Goal: Task Accomplishment & Management: Use online tool/utility

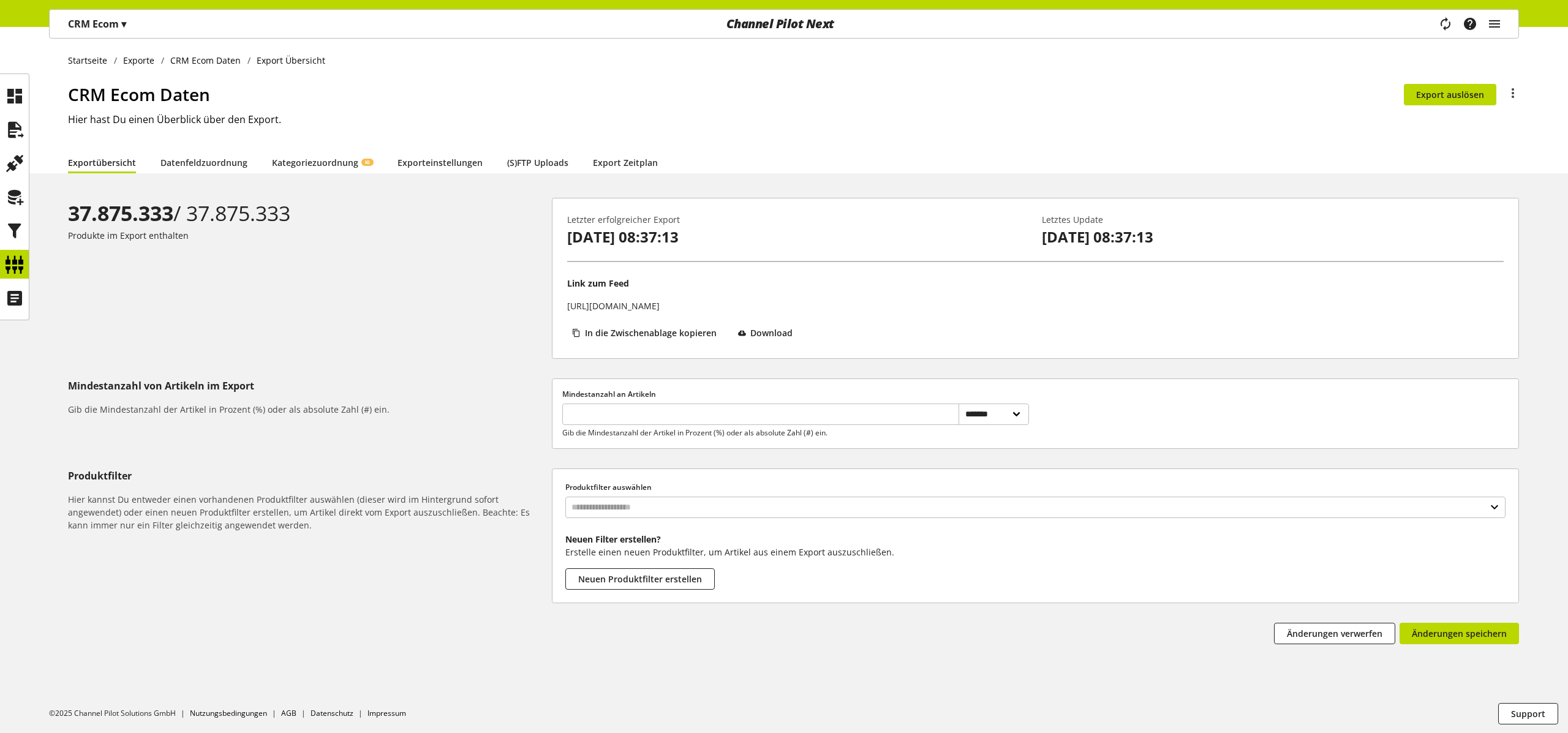
select select "********"
click at [17, 133] on icon at bounding box center [14, 130] width 19 height 25
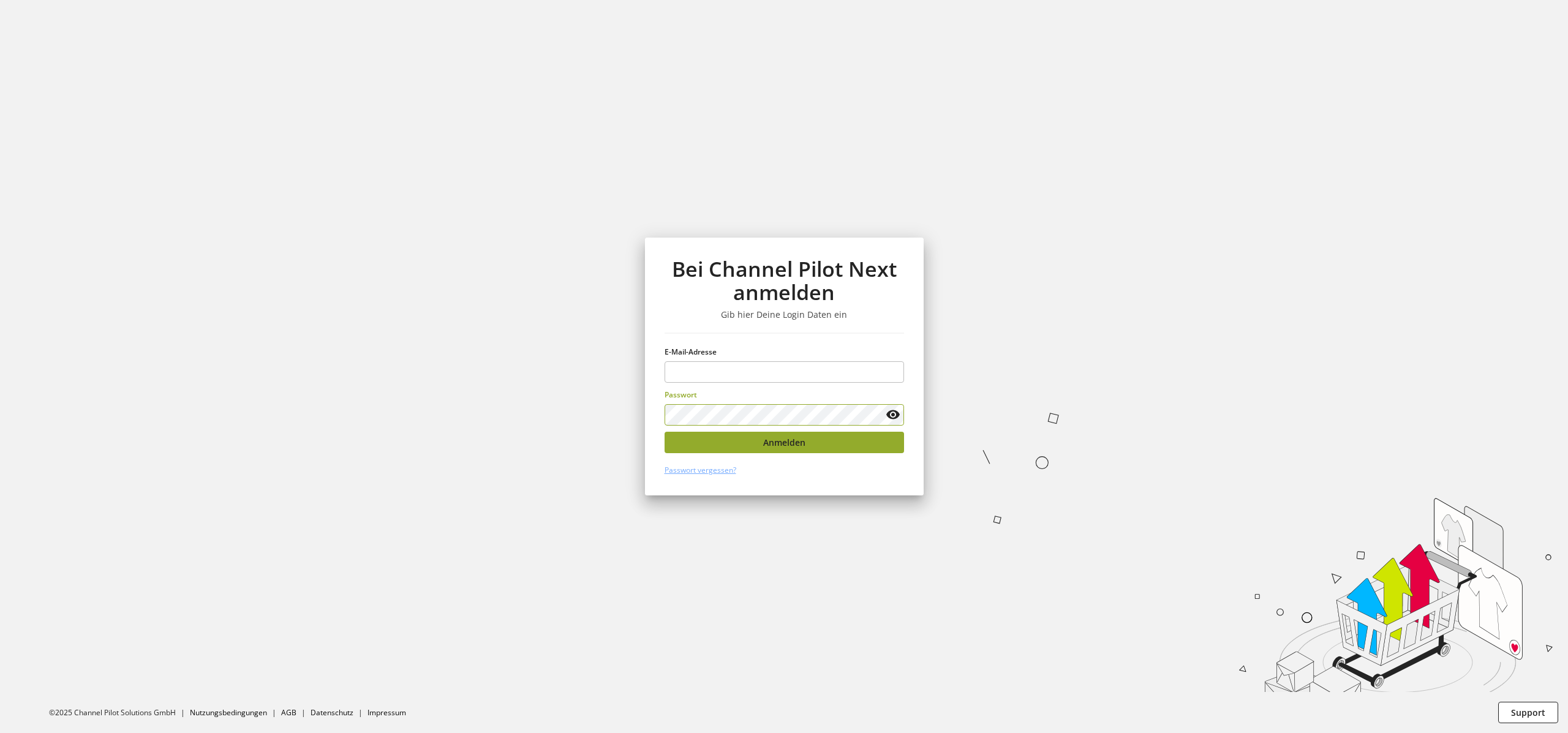
click at [688, 444] on button "Anmelden" at bounding box center [784, 443] width 239 height 22
type input "**********"
click at [741, 448] on button "Anmelden" at bounding box center [784, 443] width 239 height 22
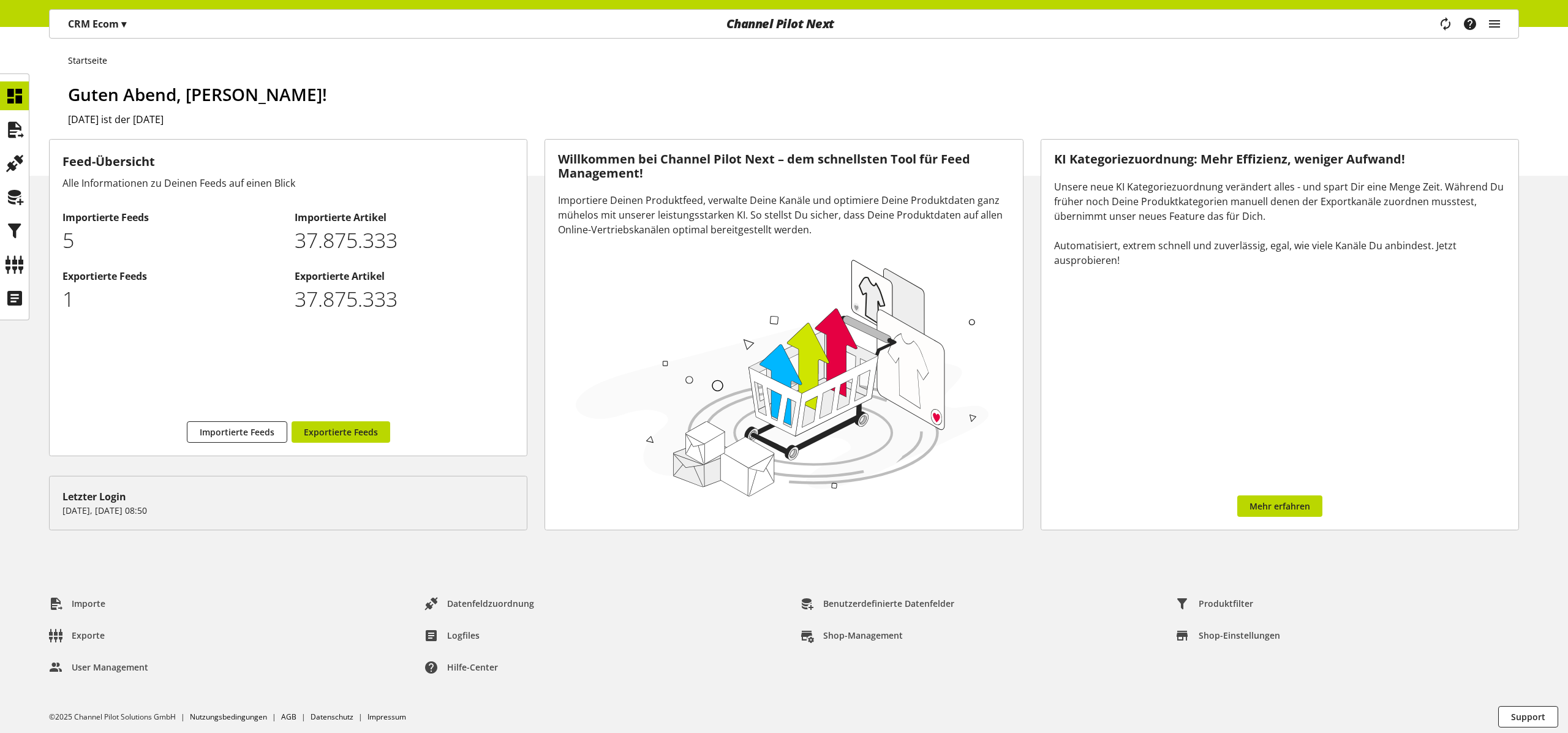
scroll to position [4, 0]
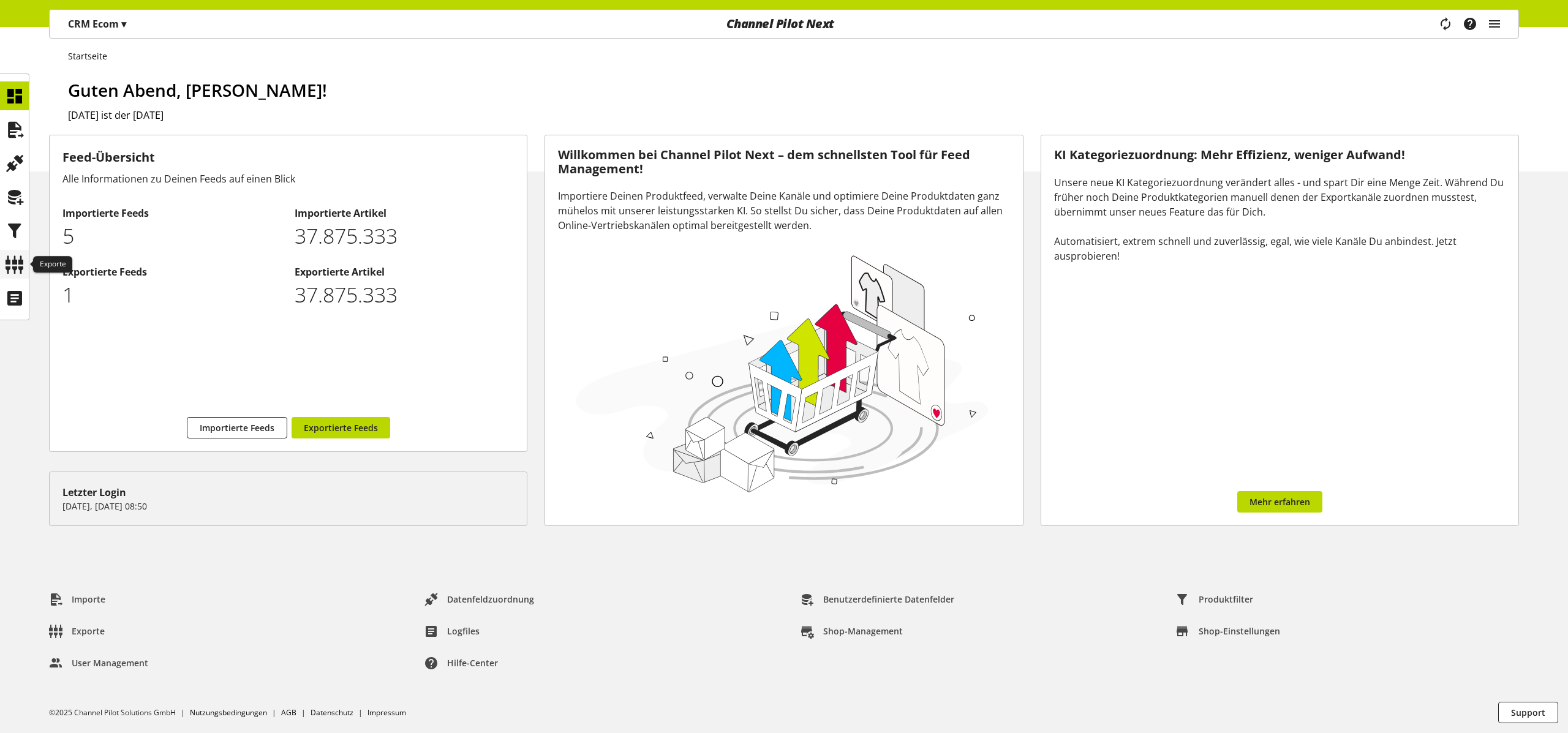
click at [17, 260] on icon at bounding box center [14, 265] width 19 height 25
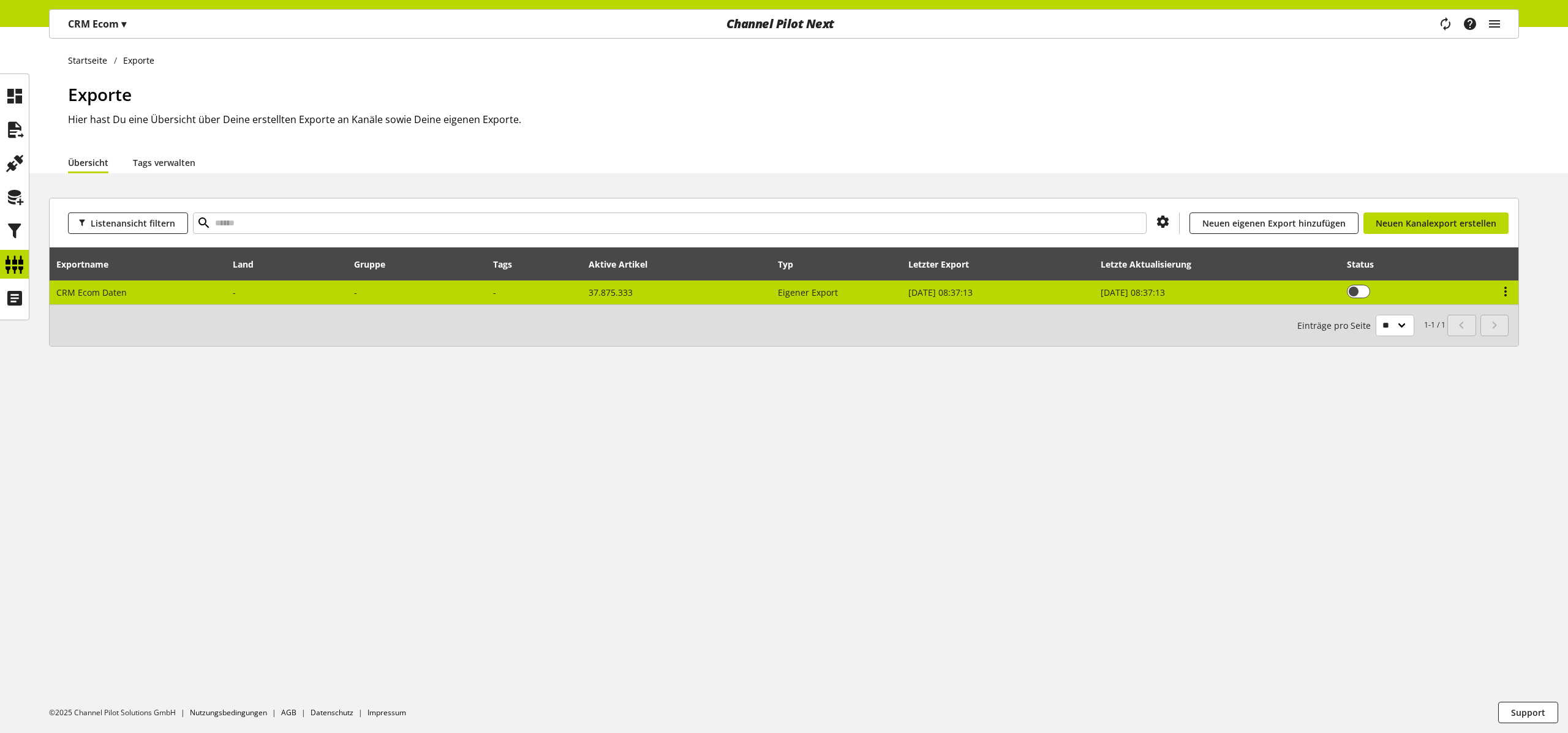
click at [145, 284] on td "CRM Ecom Daten" at bounding box center [138, 292] width 177 height 24
select select "********"
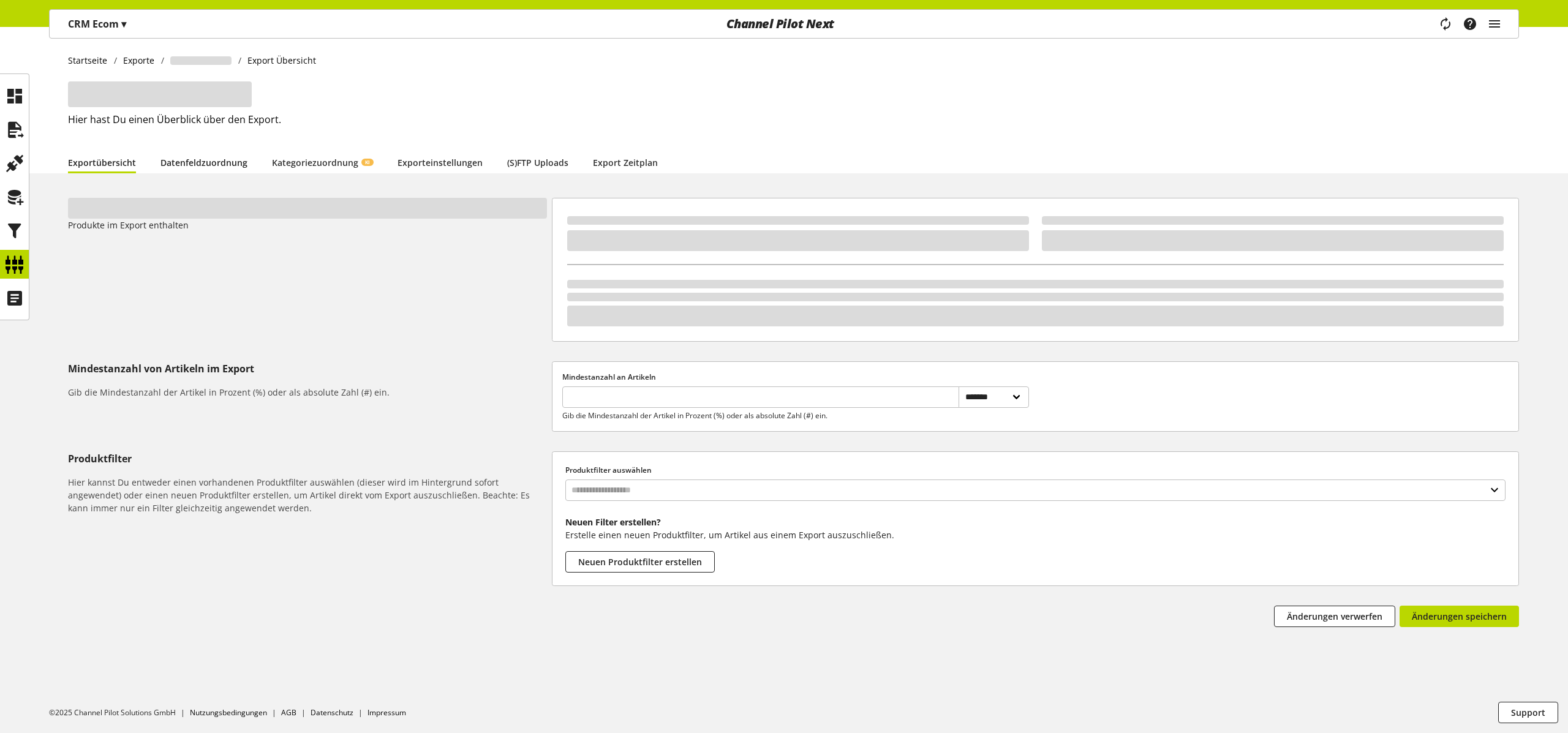
click at [195, 162] on link "Datenfeldzuordnung" at bounding box center [204, 163] width 87 height 13
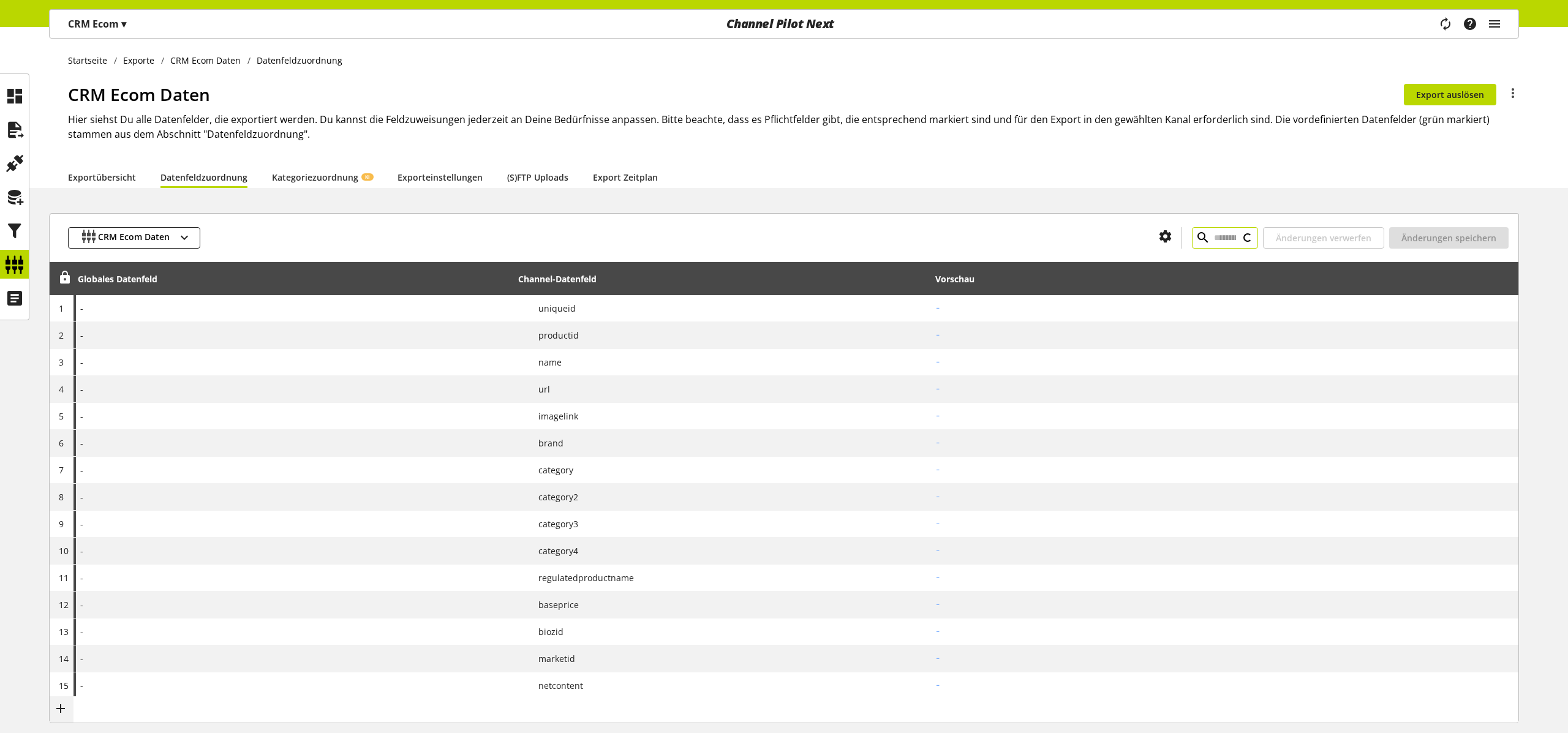
click at [1192, 228] on input "text" at bounding box center [1225, 238] width 66 height 22
click at [1446, 17] on icon "main navigation" at bounding box center [1446, 24] width 22 height 26
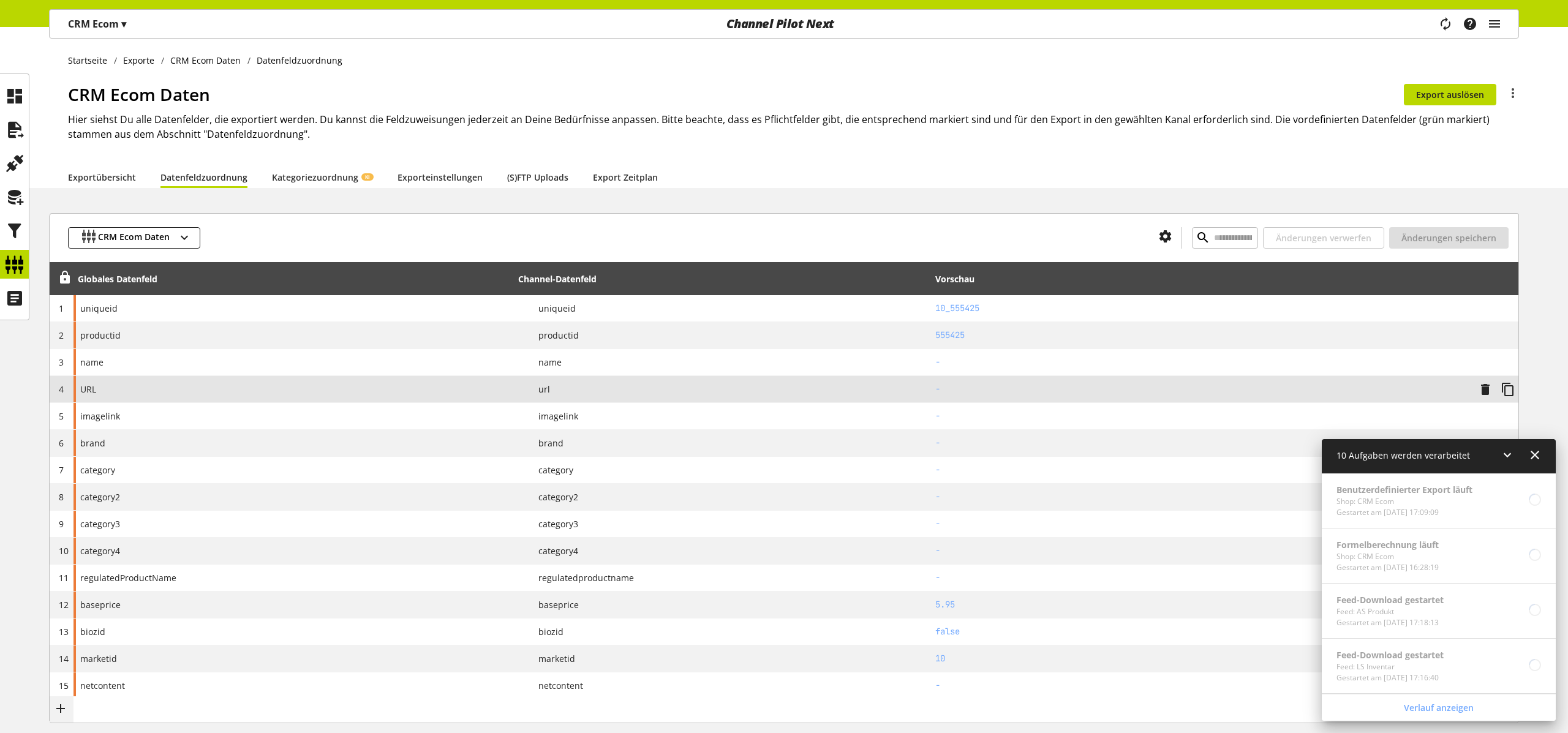
click at [85, 391] on span "URL" at bounding box center [88, 389] width 16 height 13
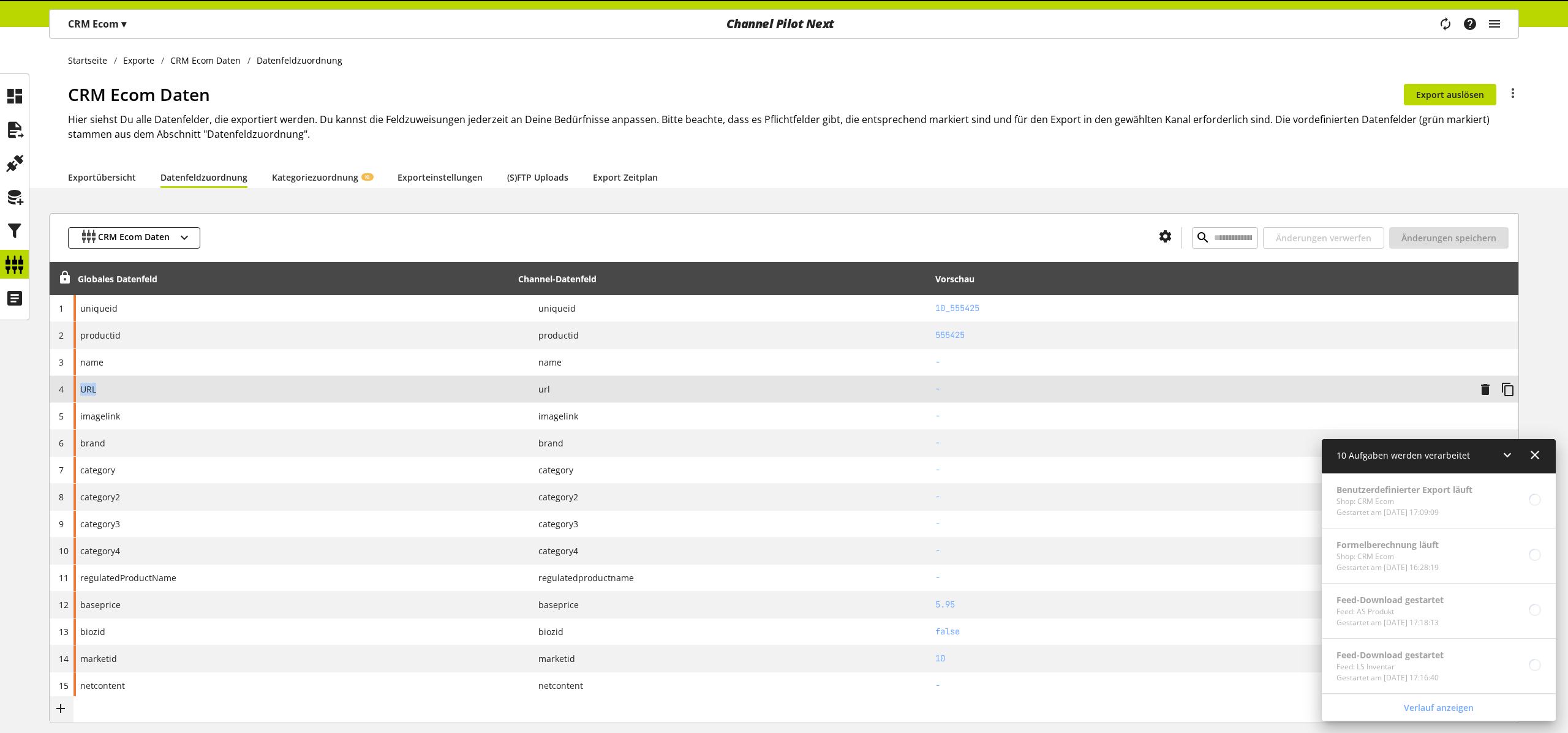
click at [85, 391] on span "URL" at bounding box center [88, 389] width 16 height 13
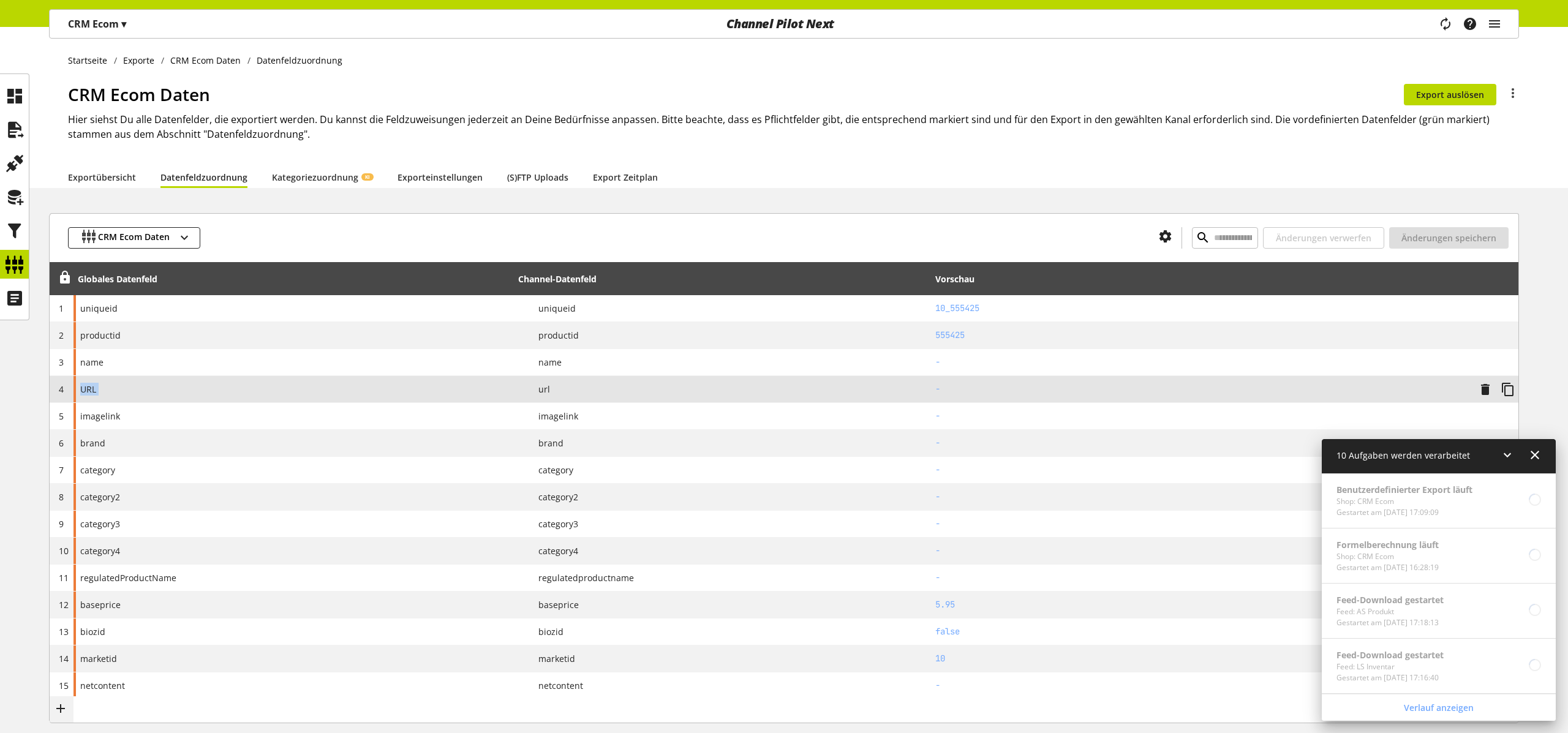
click at [85, 391] on span "URL" at bounding box center [88, 389] width 16 height 13
click at [89, 390] on span "URL" at bounding box center [88, 389] width 16 height 13
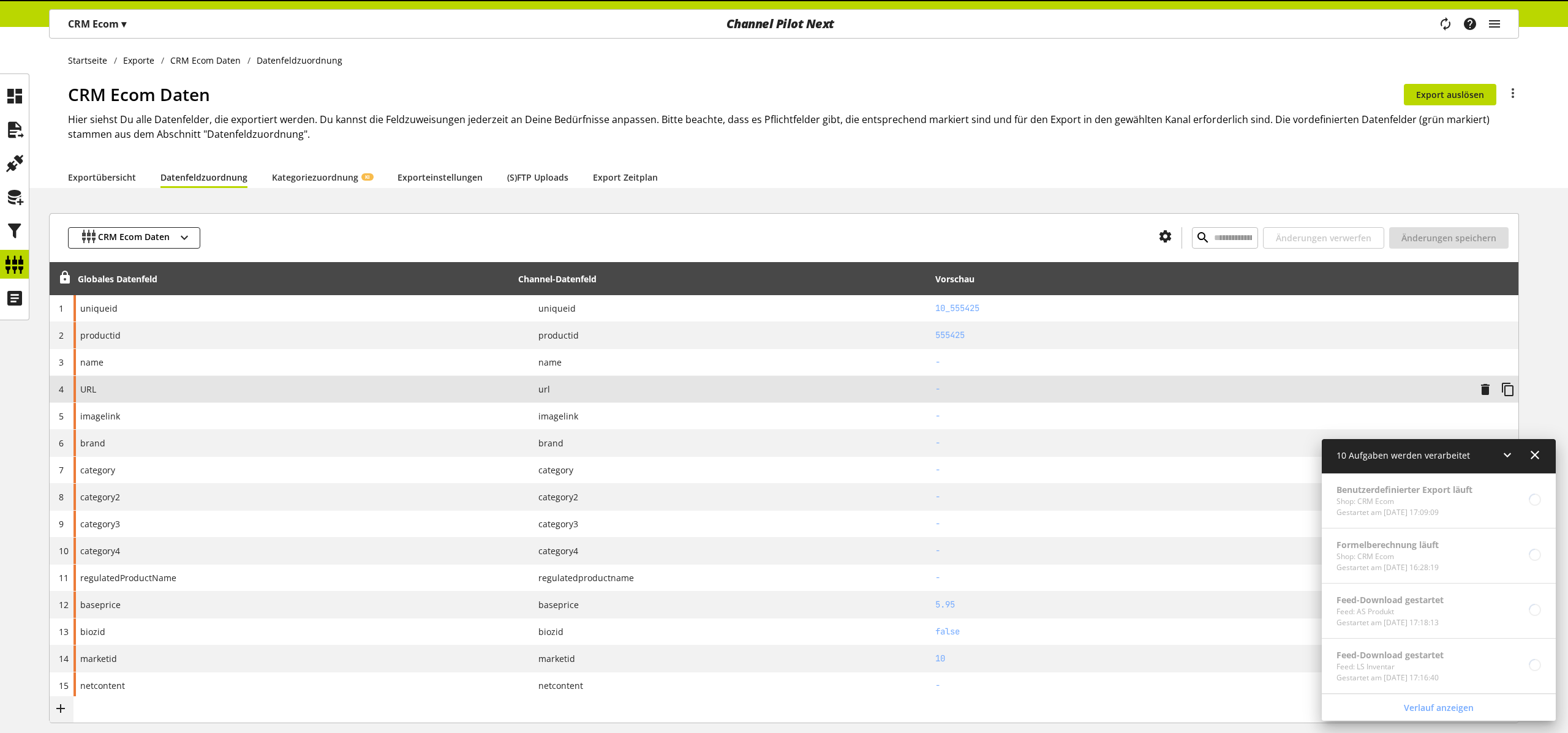
click at [586, 394] on div "P url" at bounding box center [722, 389] width 408 height 15
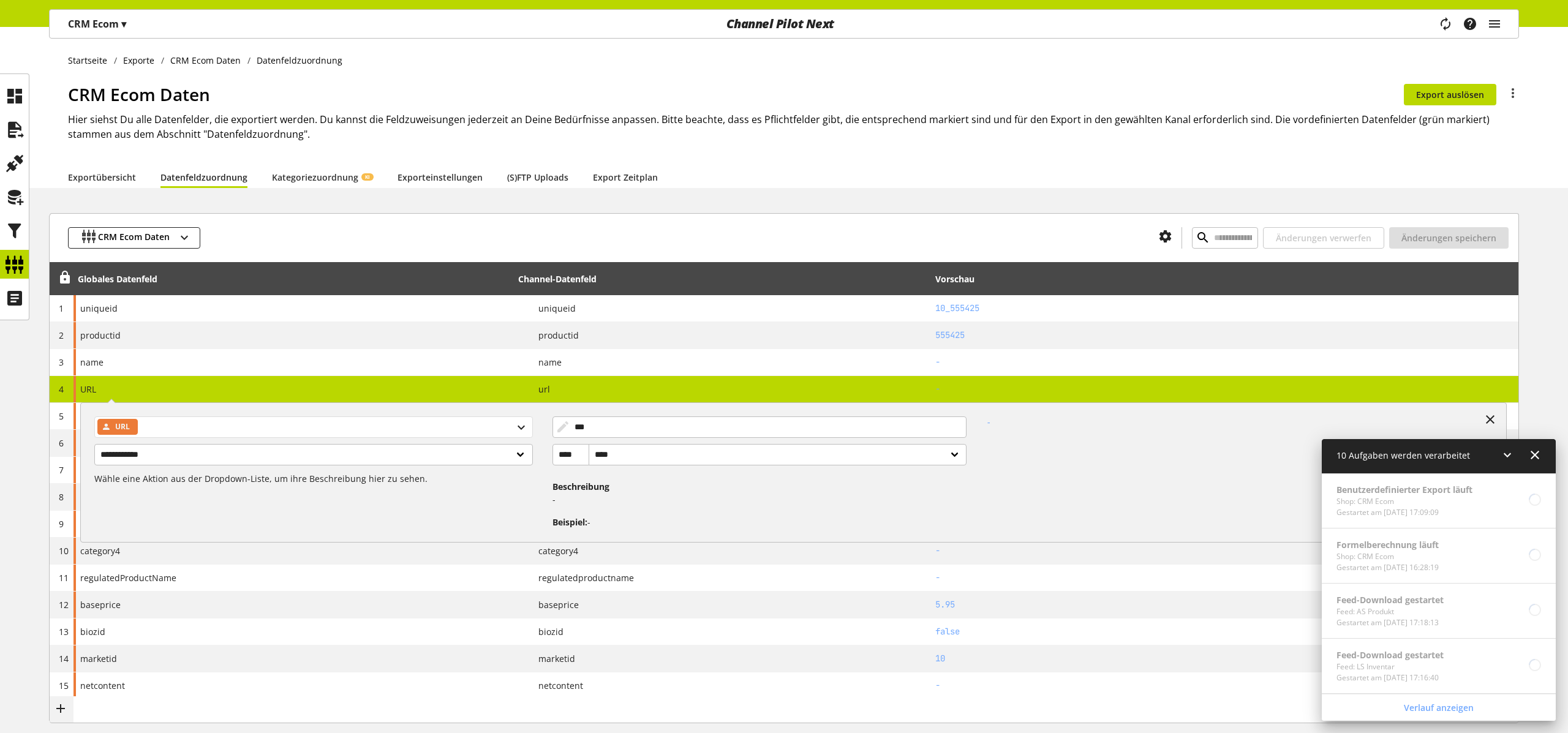
click at [118, 427] on span "URL" at bounding box center [122, 427] width 14 height 14
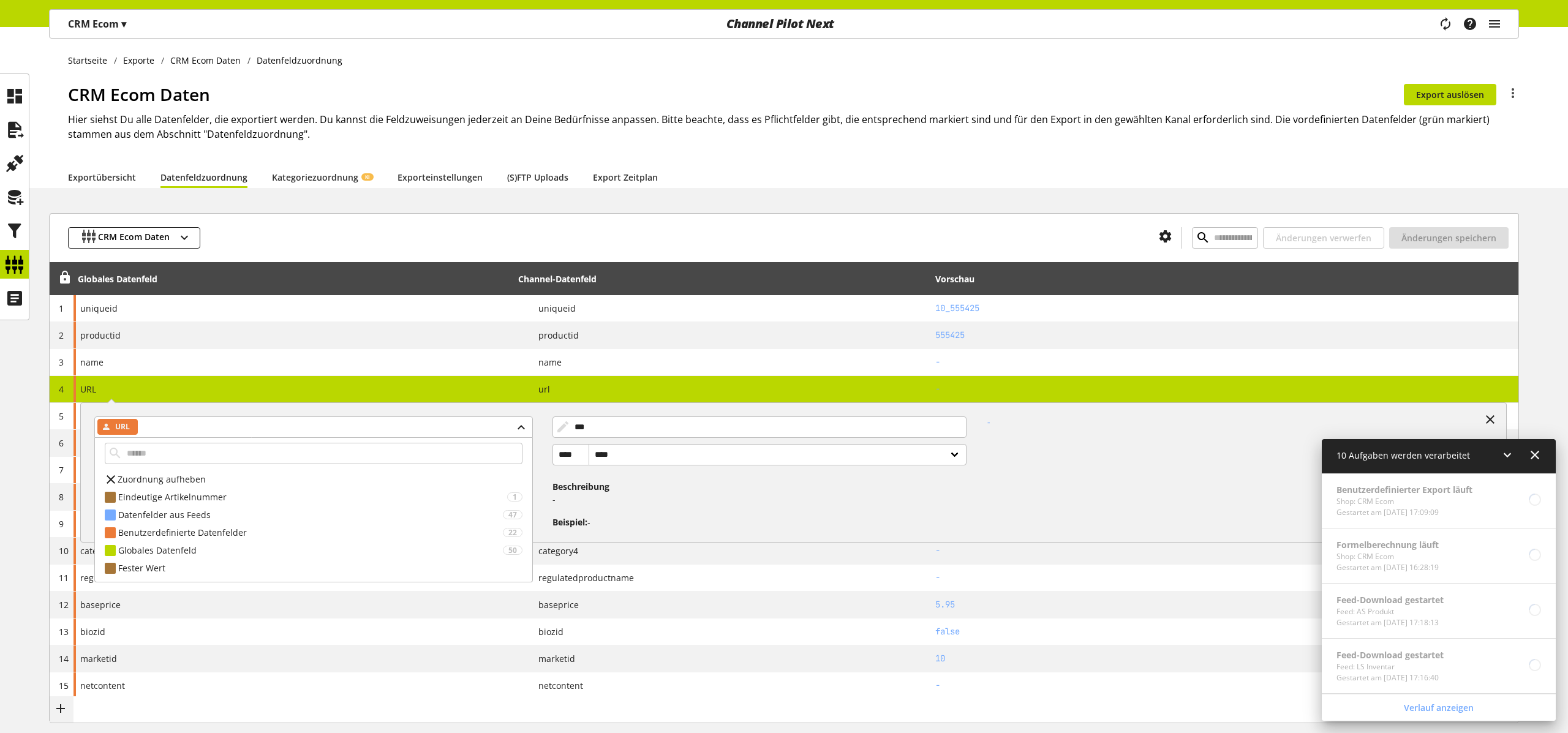
click at [161, 381] on div "**********" at bounding box center [293, 389] width 440 height 27
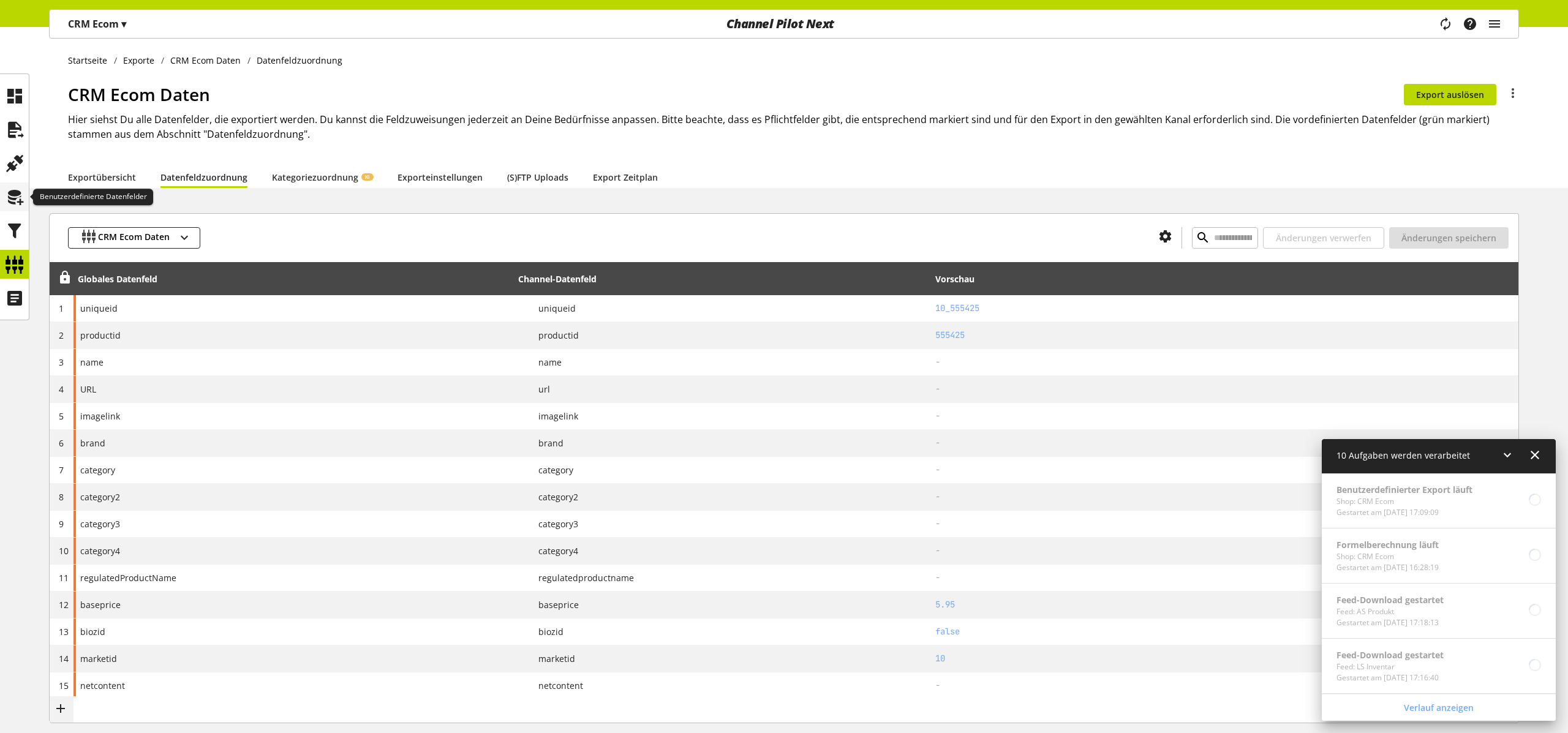
click at [11, 200] on icon at bounding box center [14, 197] width 19 height 25
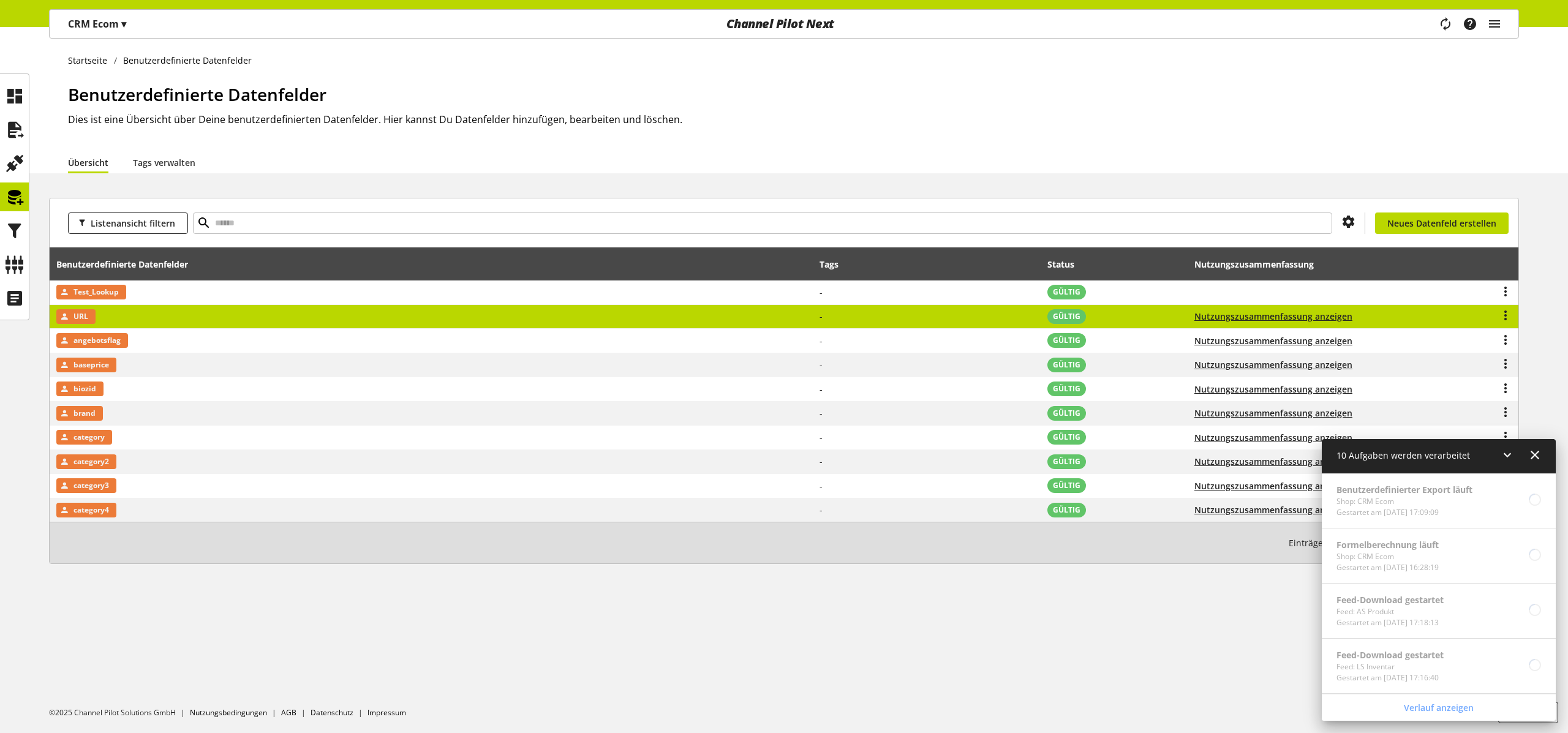
click at [84, 318] on span "URL" at bounding box center [81, 316] width 14 height 14
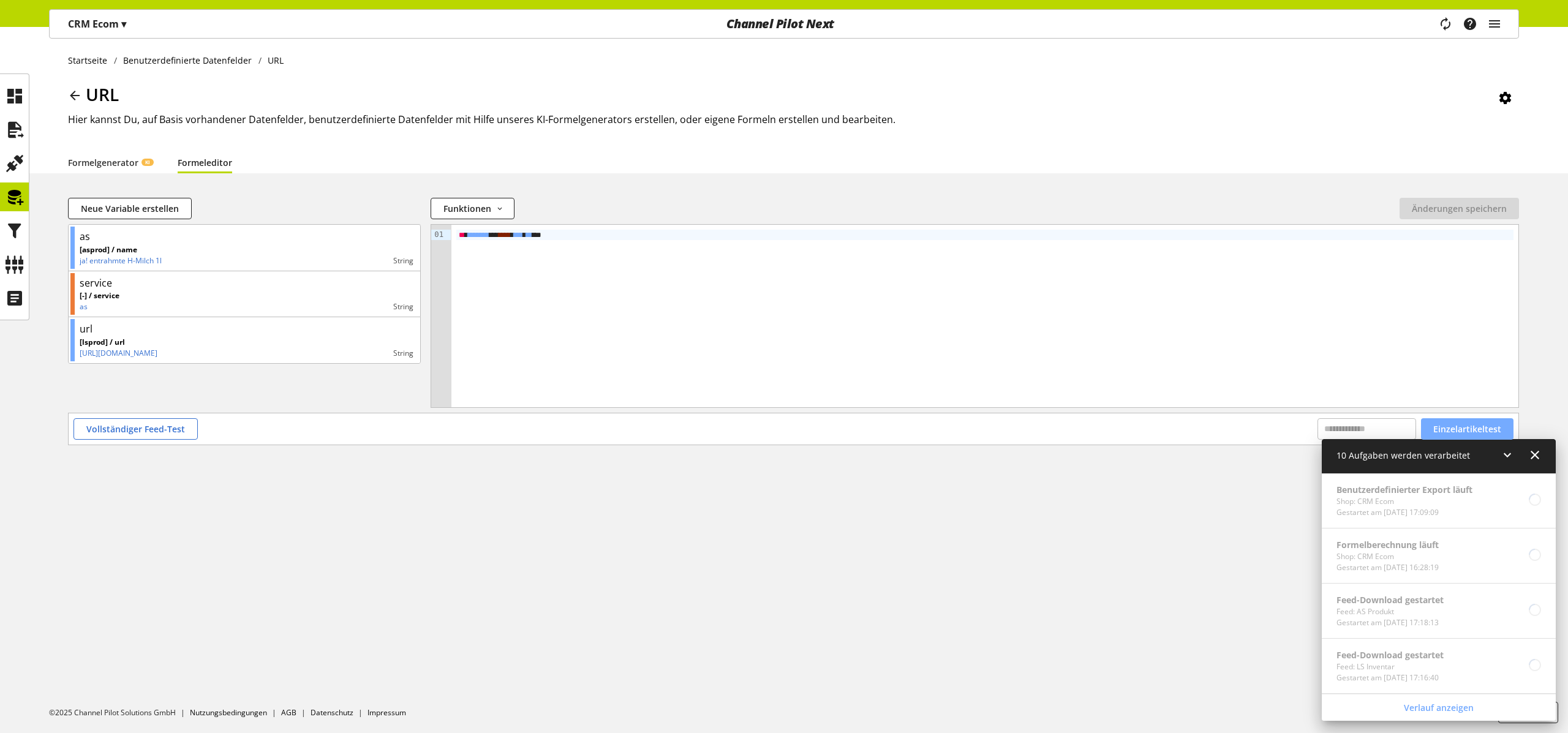
click at [1480, 431] on span "Einzelartikeltest" at bounding box center [1467, 430] width 68 height 13
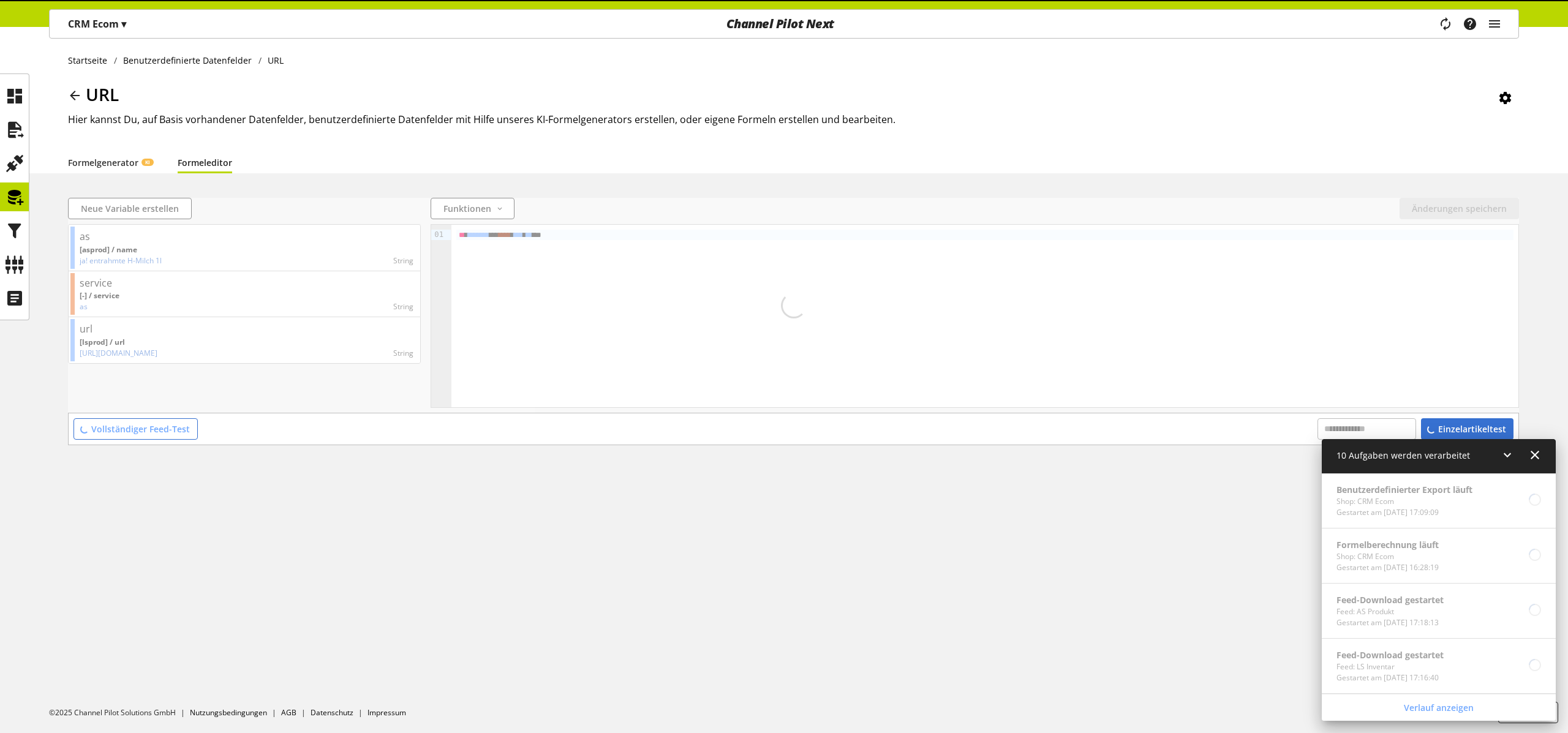
click at [1500, 456] on icon at bounding box center [1507, 455] width 14 height 22
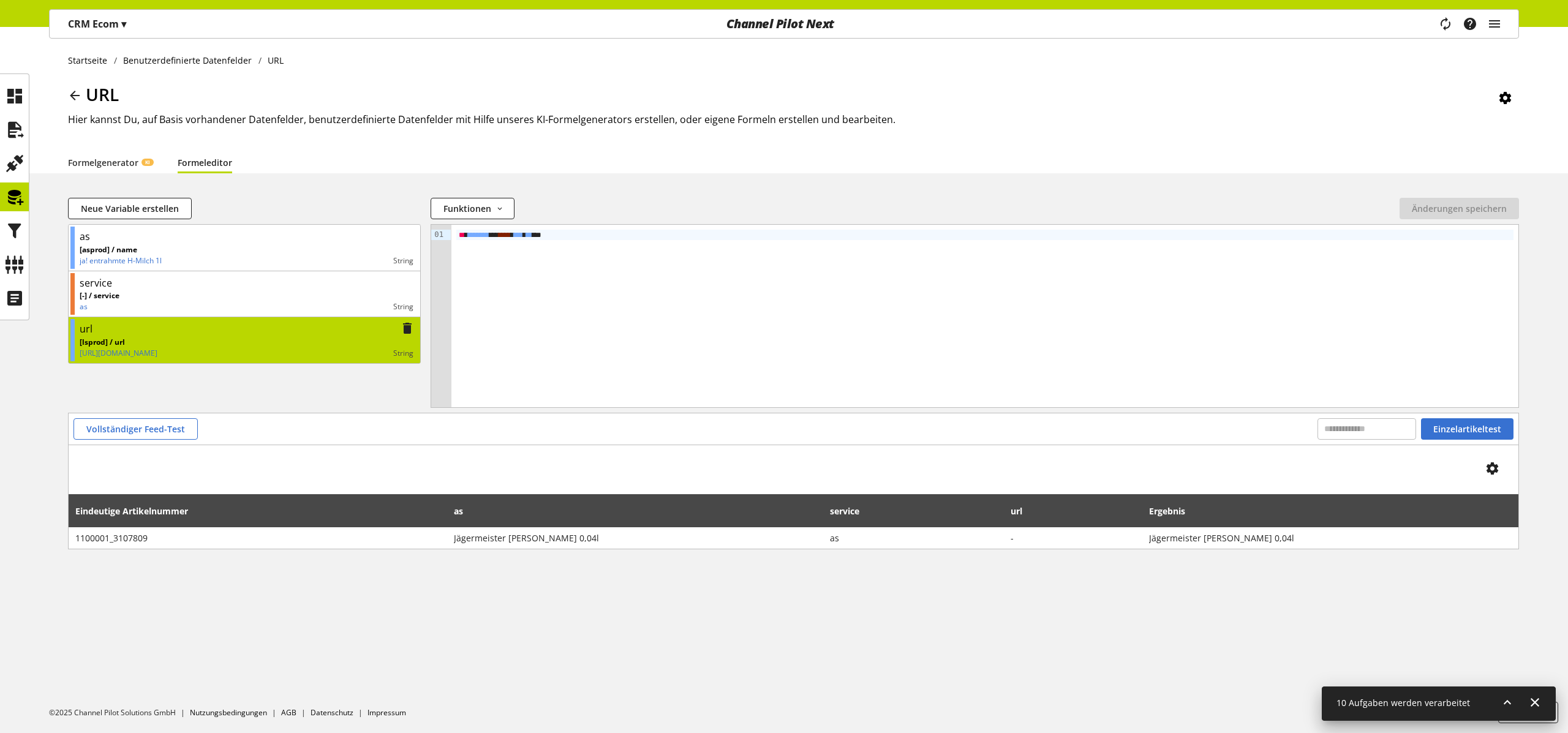
click at [200, 329] on div "url" at bounding box center [246, 329] width 334 height 15
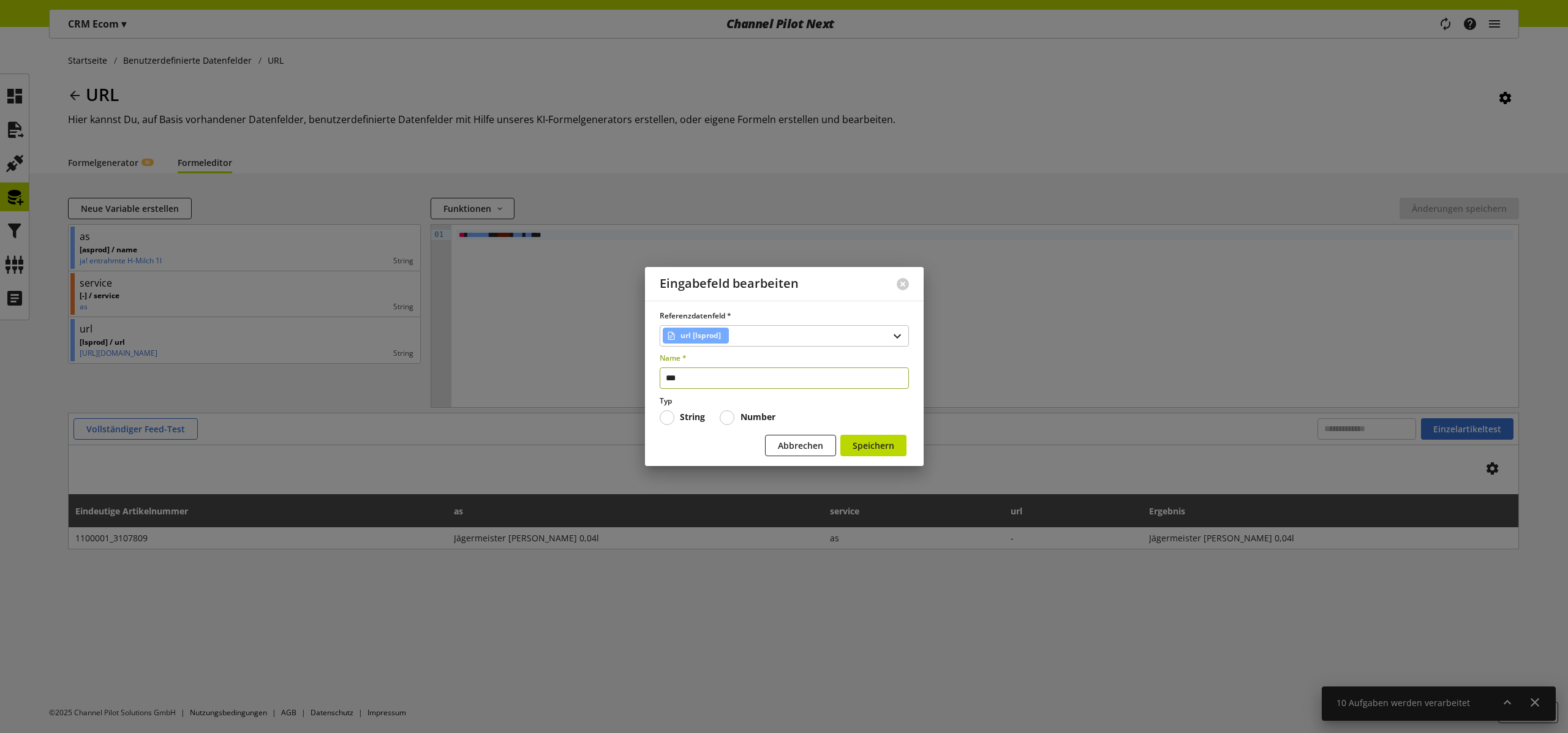
click at [725, 381] on input "***" at bounding box center [784, 378] width 249 height 22
type input "**"
click at [892, 448] on span "Speichern" at bounding box center [873, 445] width 42 height 13
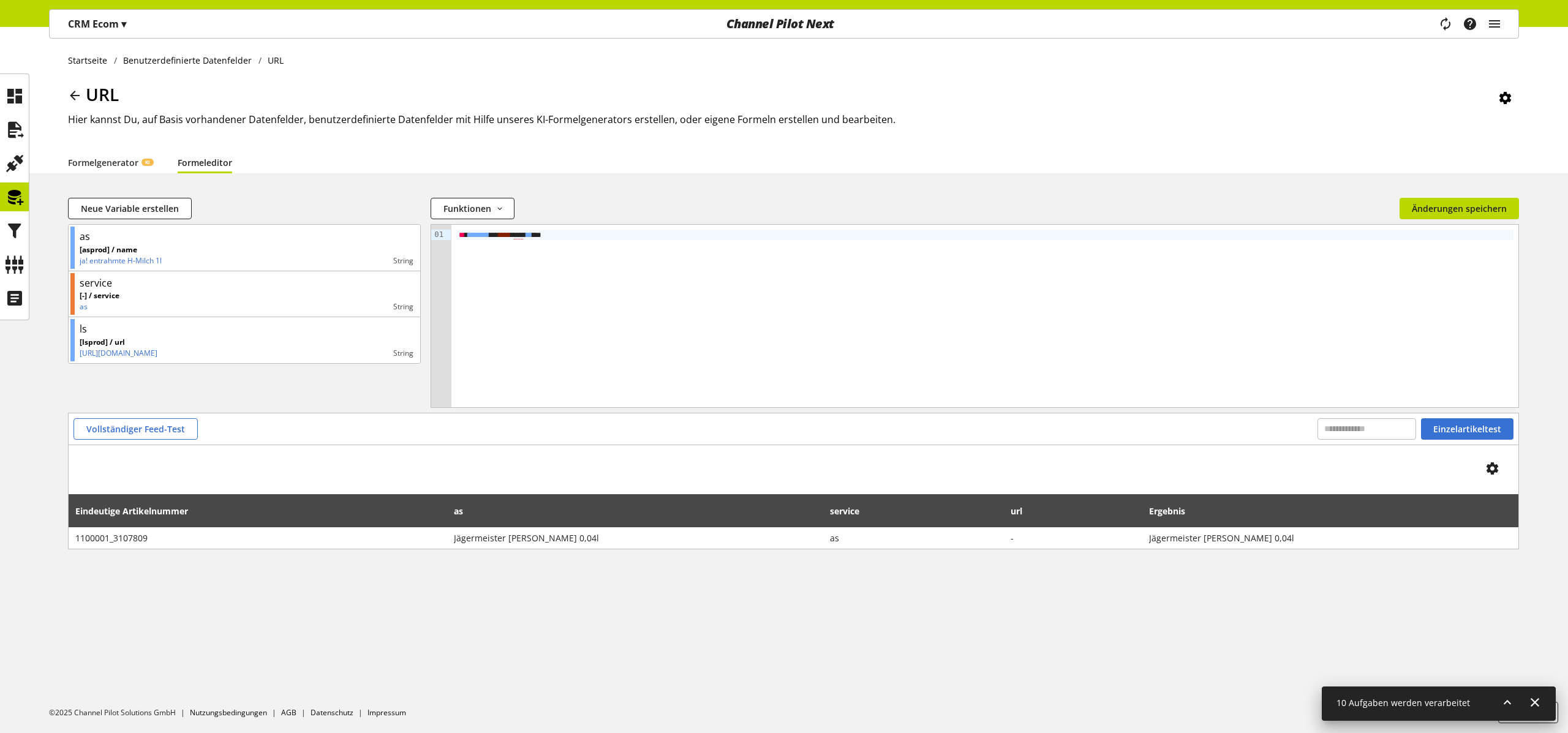
click at [523, 232] on span "***" at bounding box center [518, 235] width 9 height 9
click at [514, 422] on div "Vollständiger Feed-Test Einzelartikeltest" at bounding box center [793, 430] width 1440 height 22
click at [1500, 212] on span "Änderungen speichern" at bounding box center [1459, 209] width 95 height 13
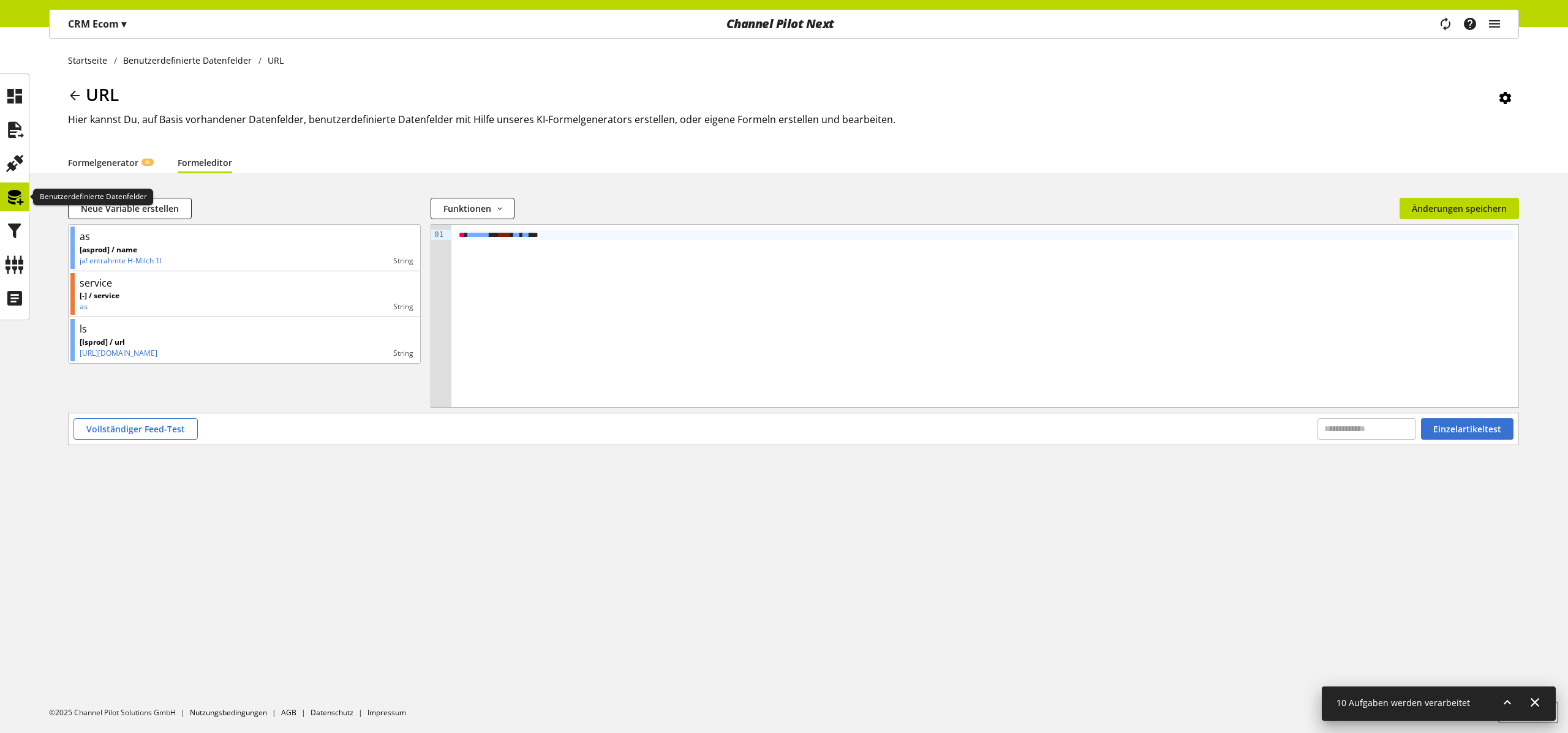
click at [11, 198] on icon at bounding box center [14, 197] width 19 height 25
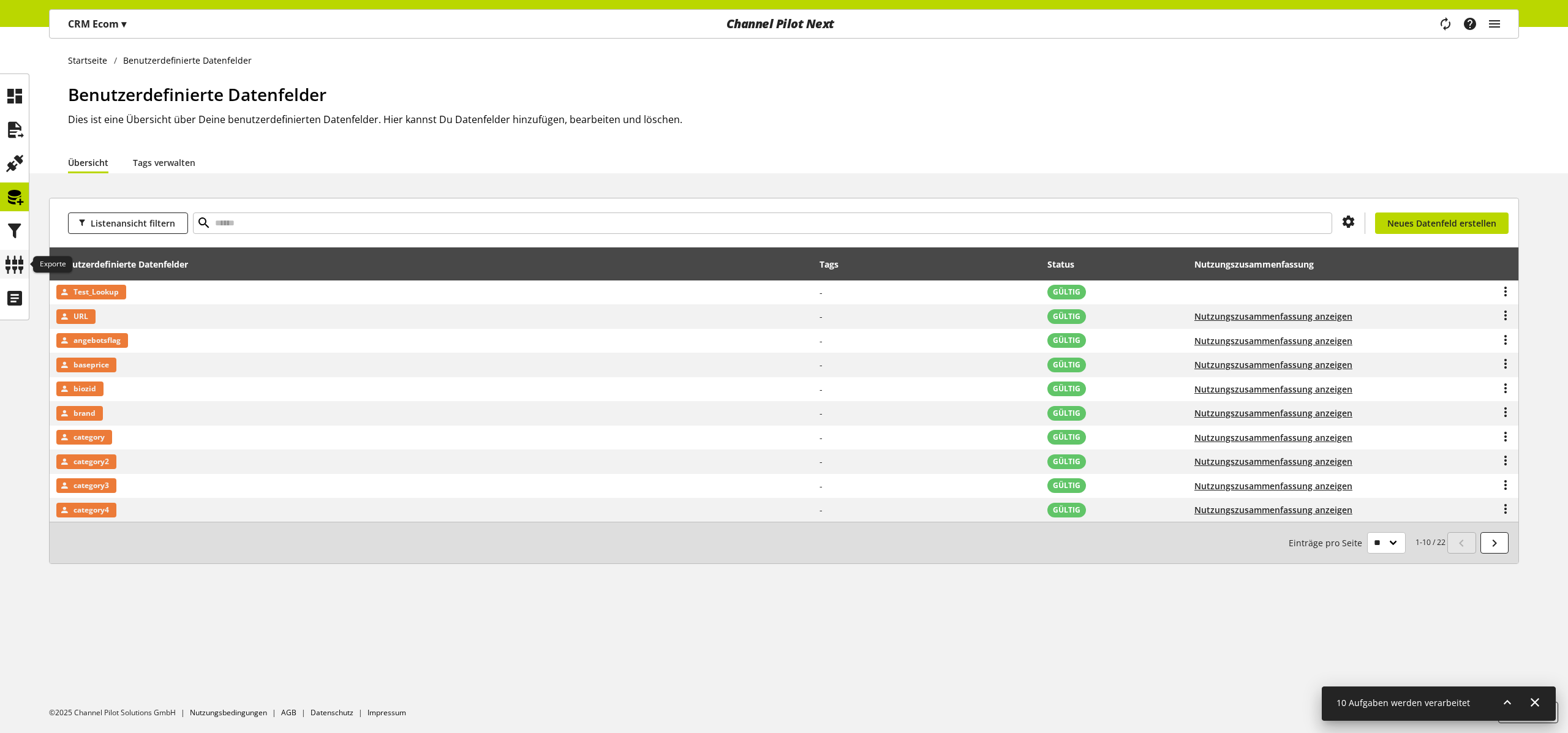
click at [22, 257] on icon at bounding box center [14, 265] width 19 height 25
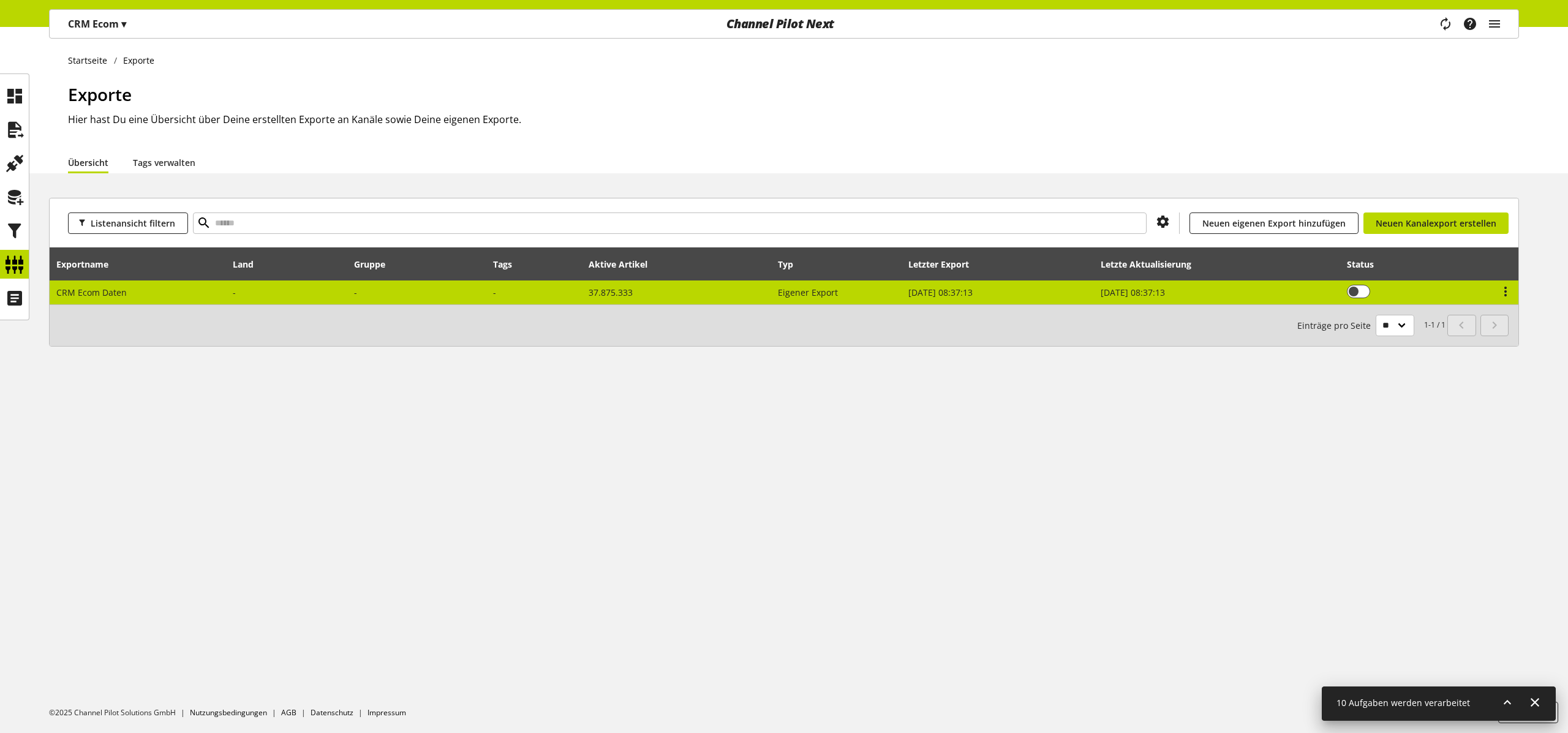
click at [417, 291] on td at bounding box center [417, 292] width 140 height 24
select select "********"
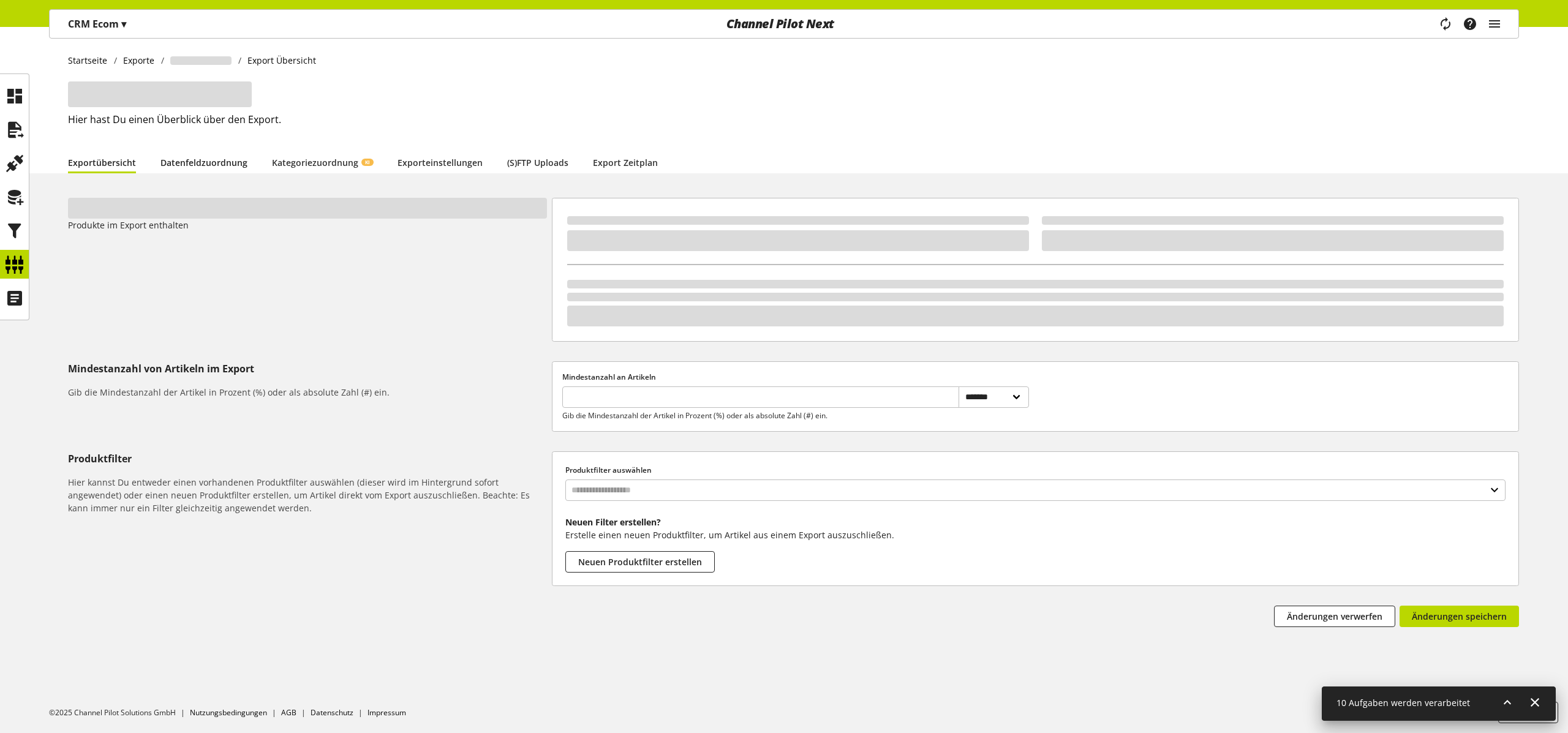
click at [177, 158] on link "Datenfeldzuordnung" at bounding box center [204, 163] width 87 height 13
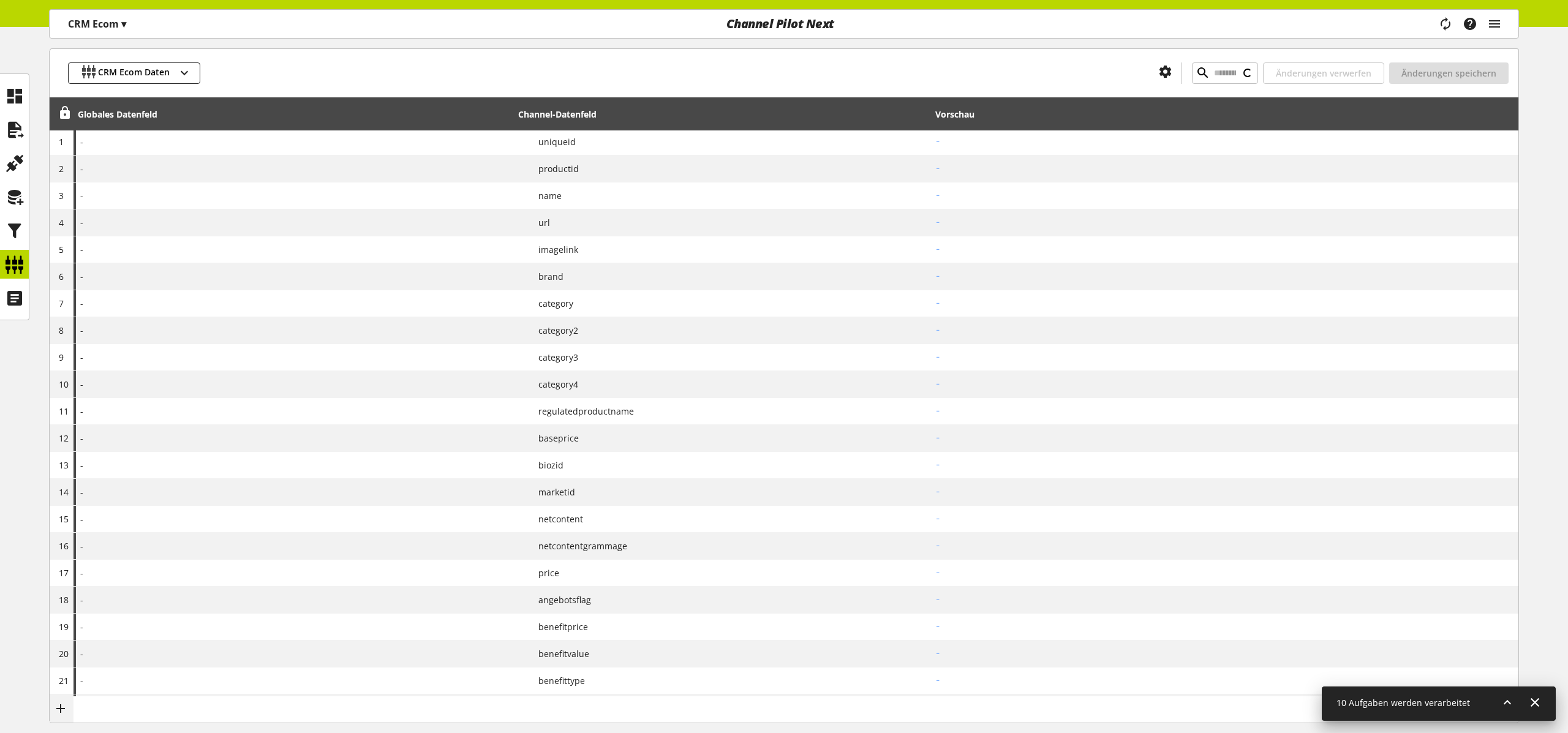
scroll to position [213, 0]
click at [1513, 699] on icon at bounding box center [1507, 703] width 14 height 22
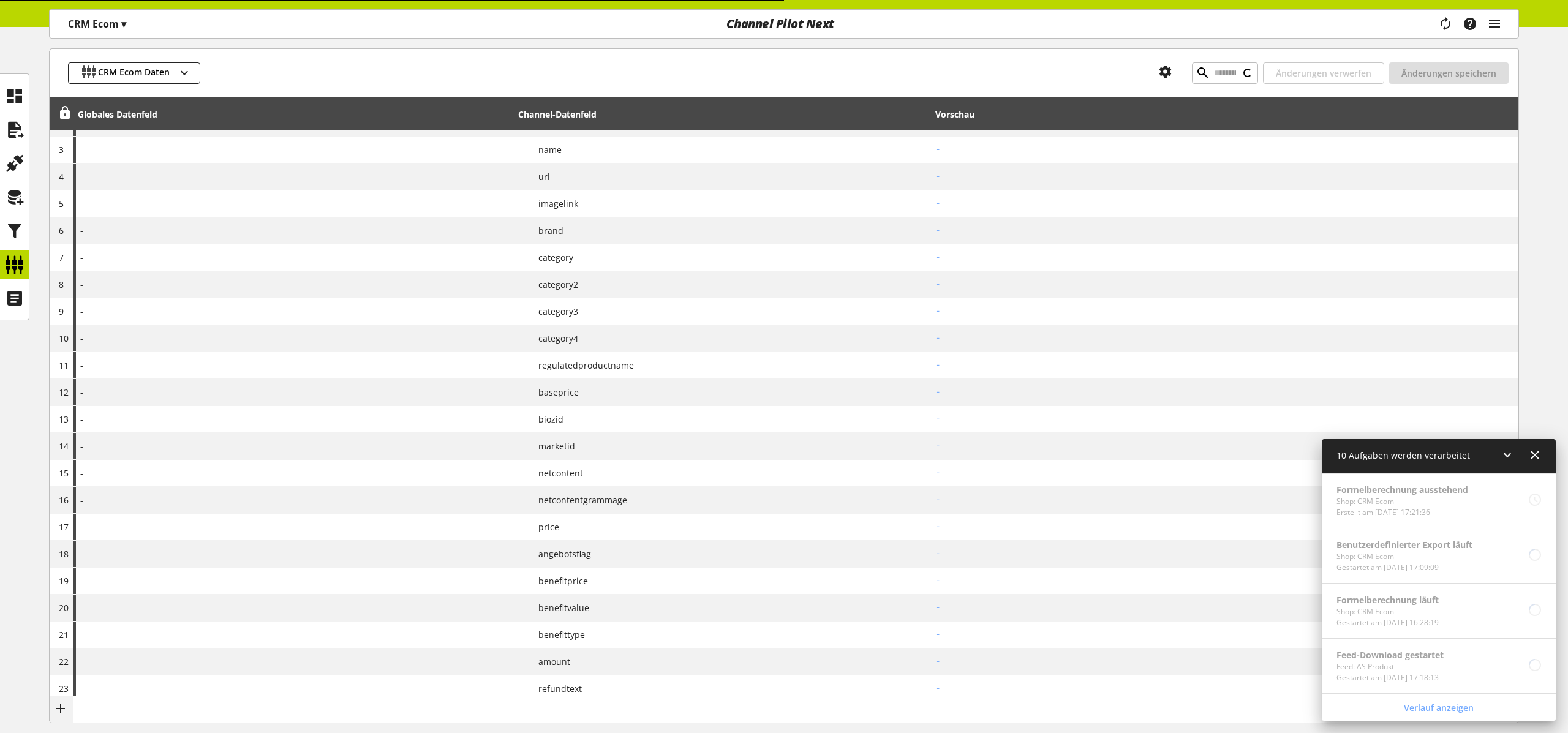
click at [1502, 453] on icon at bounding box center [1507, 455] width 14 height 22
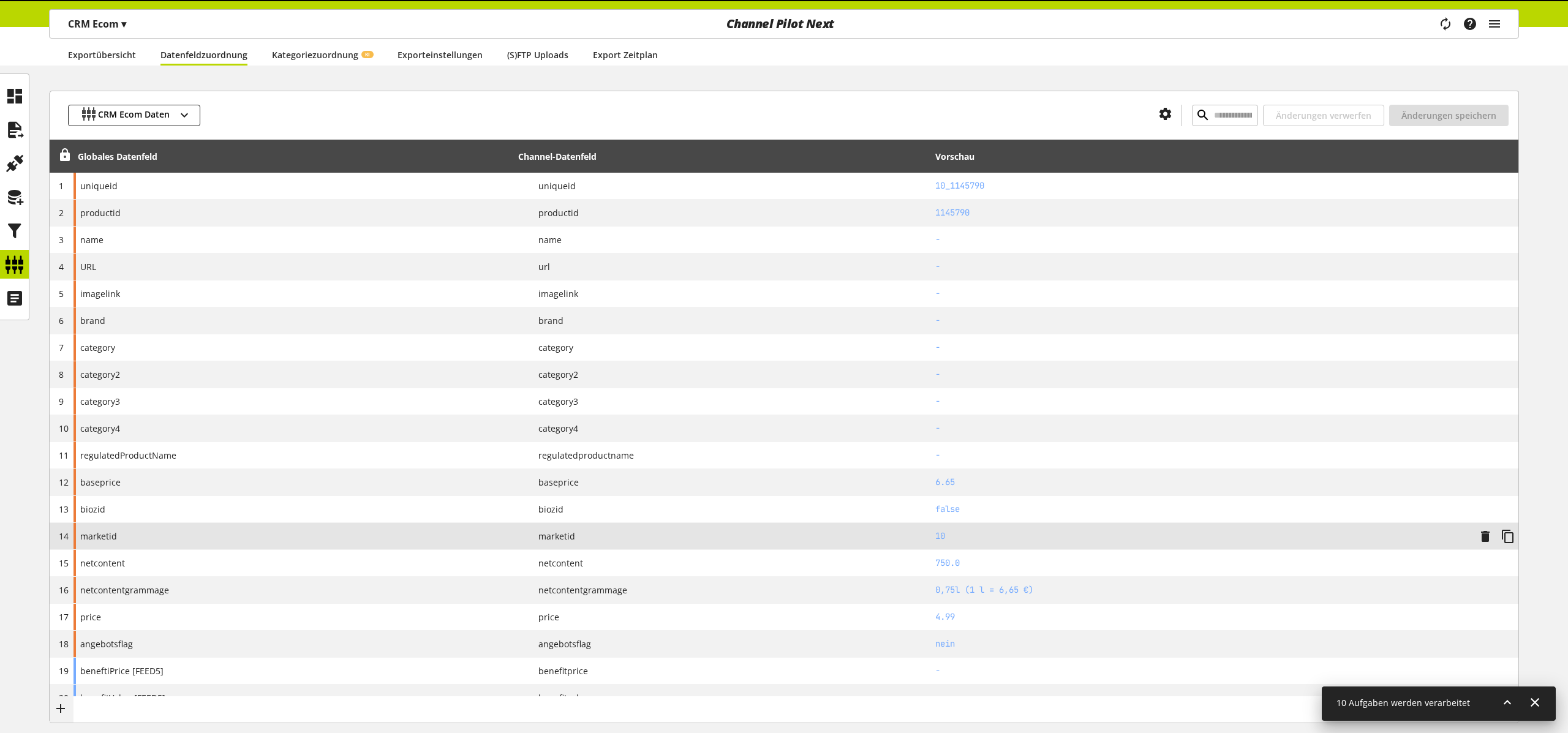
scroll to position [0, 0]
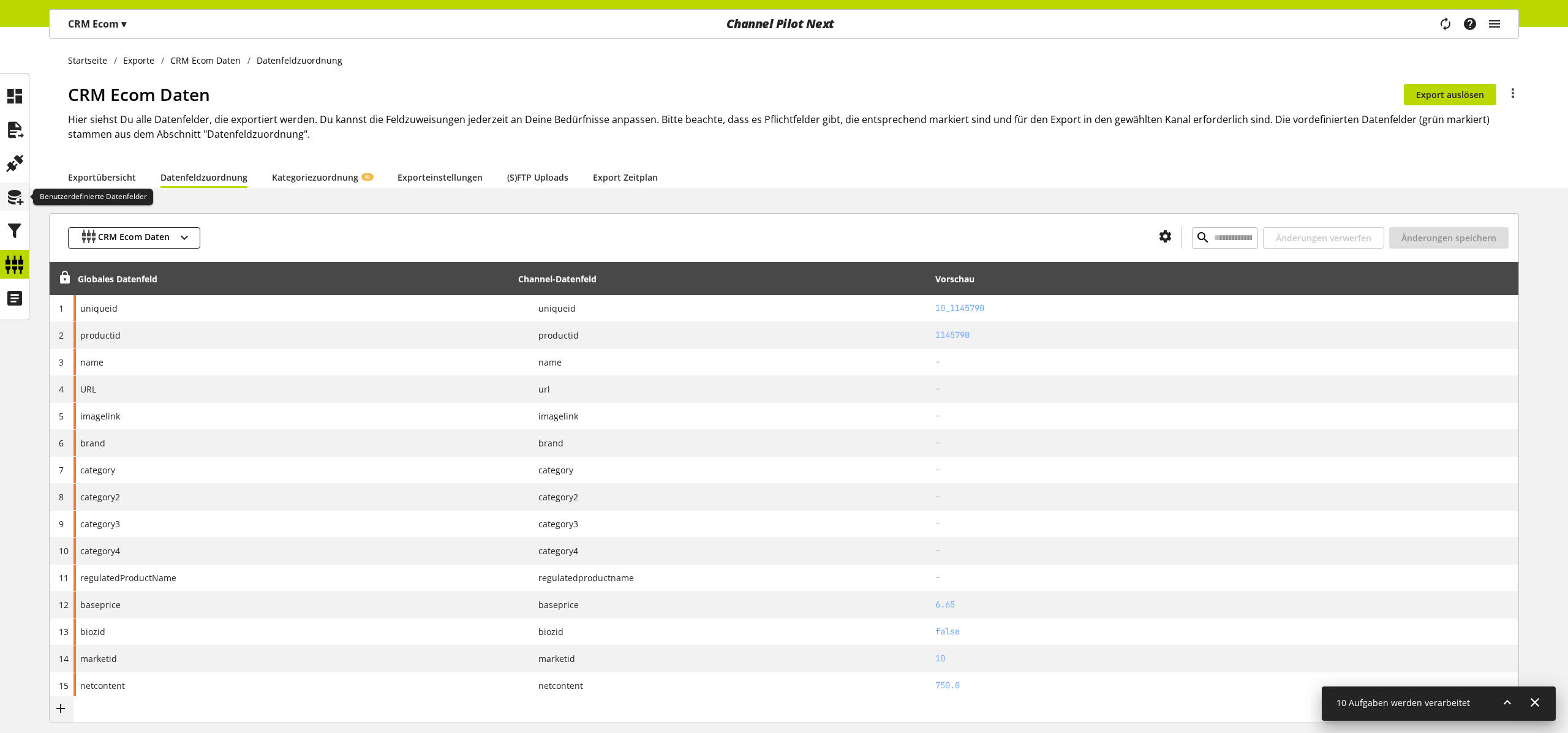
click at [14, 200] on icon at bounding box center [14, 197] width 19 height 25
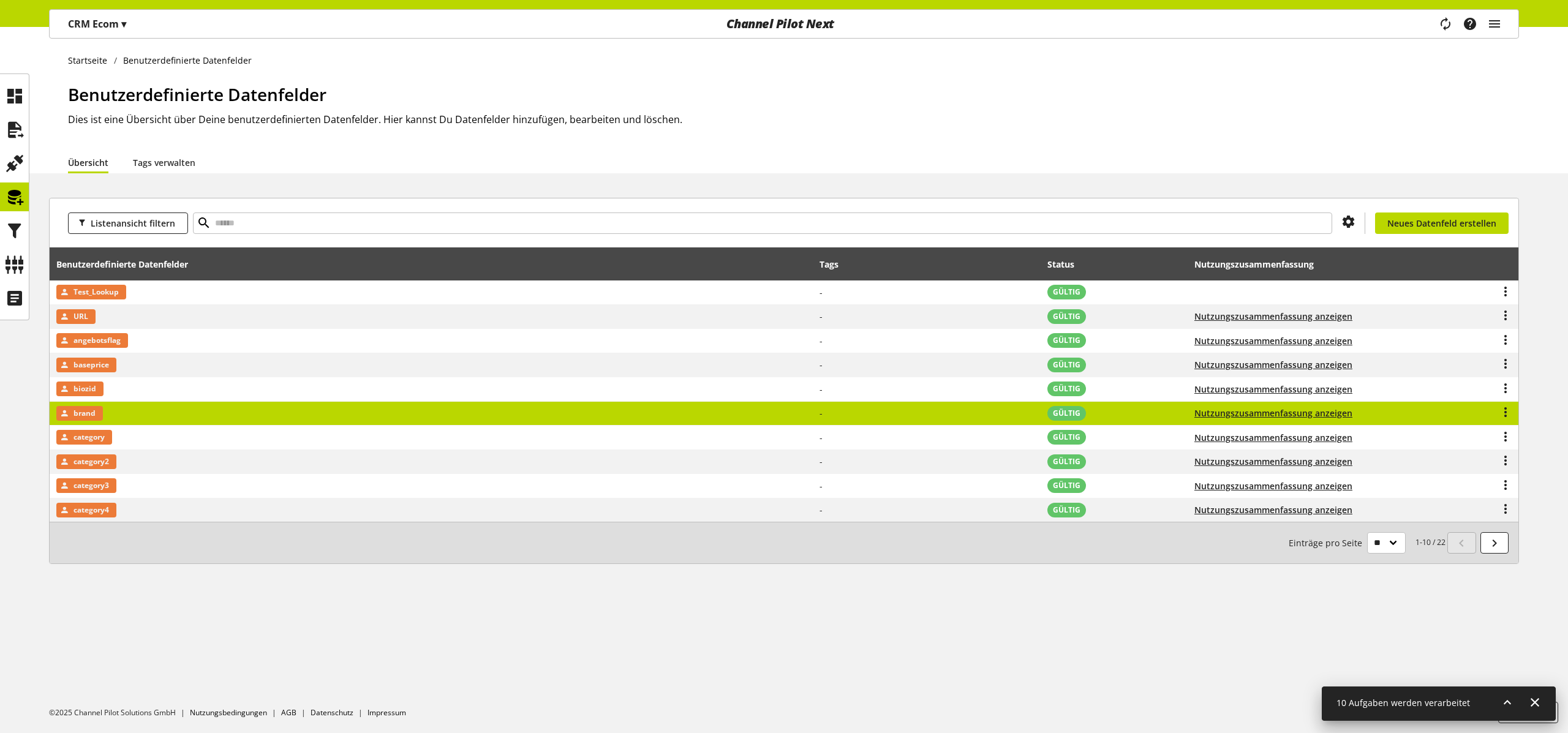
click at [84, 414] on span "brand" at bounding box center [84, 414] width 22 height 14
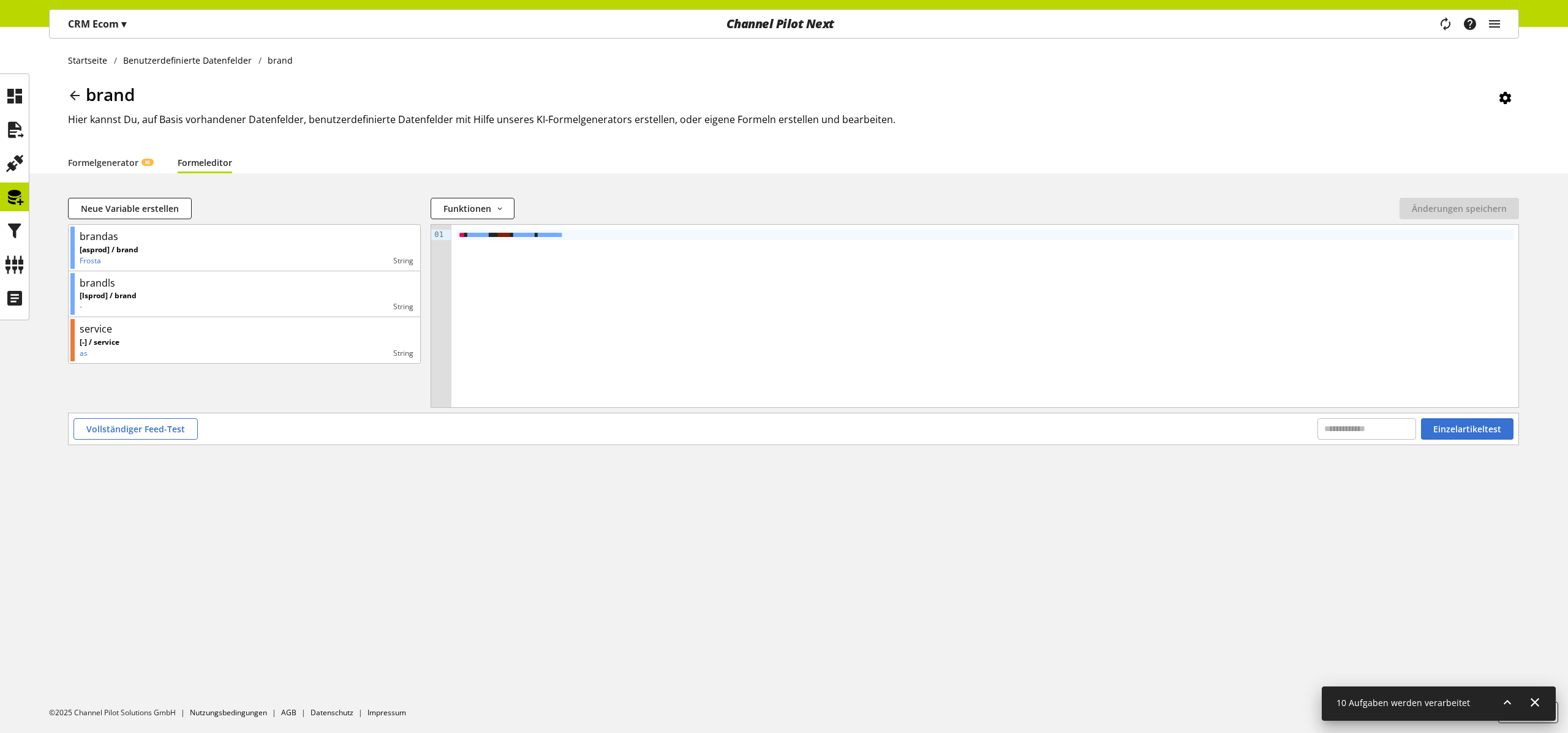
click at [76, 94] on icon at bounding box center [75, 95] width 14 height 22
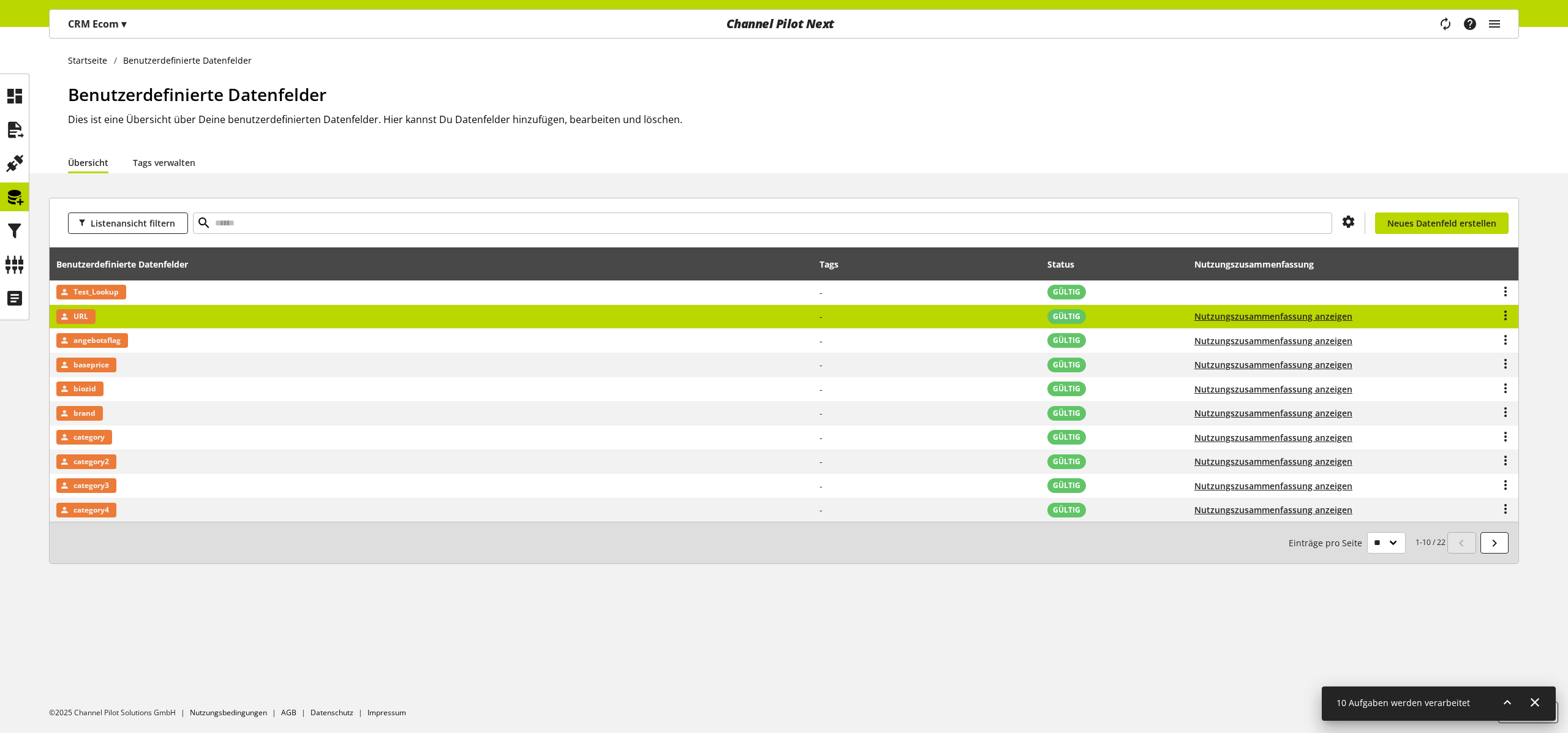
click at [71, 316] on div "URL" at bounding box center [76, 316] width 39 height 14
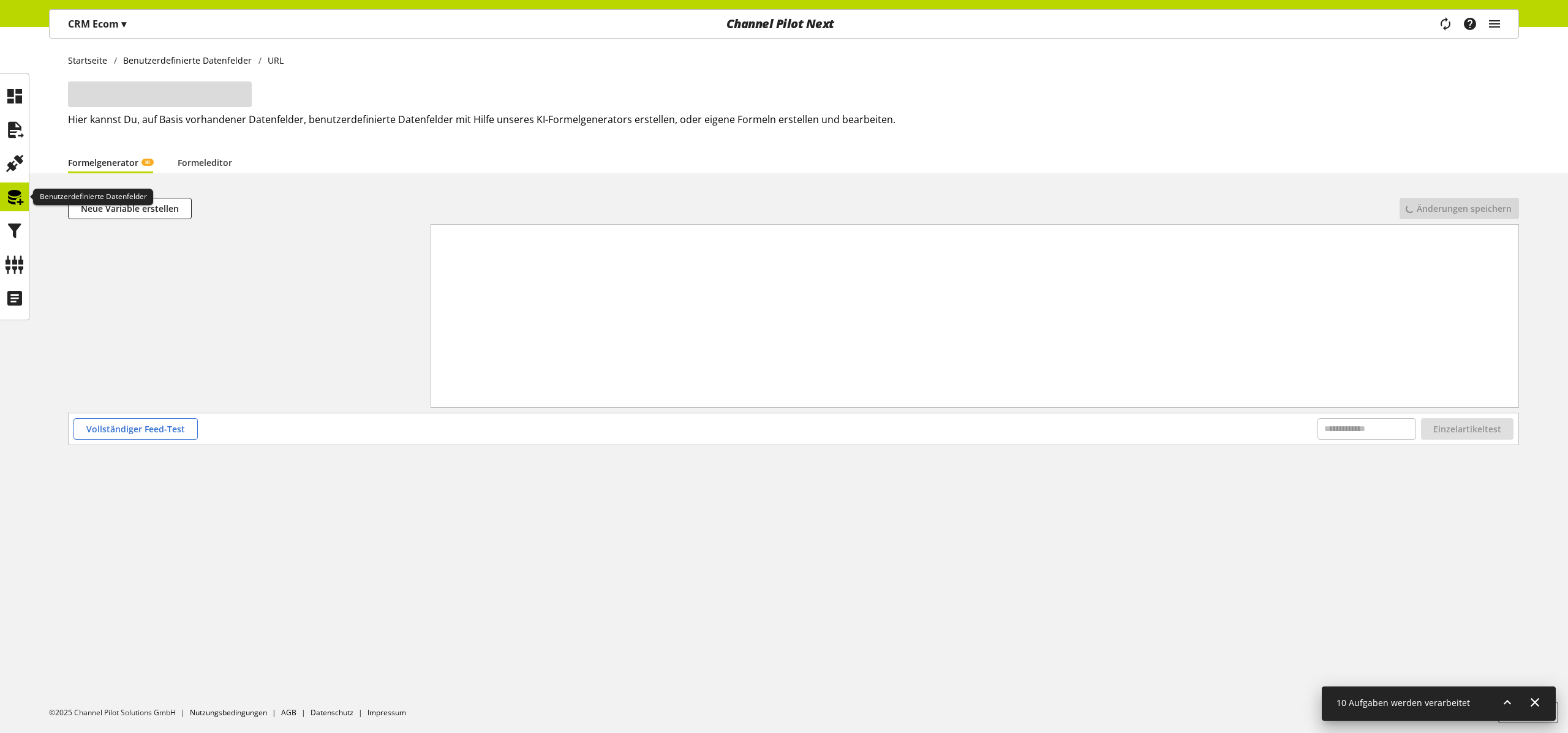
click at [10, 197] on icon at bounding box center [14, 197] width 19 height 25
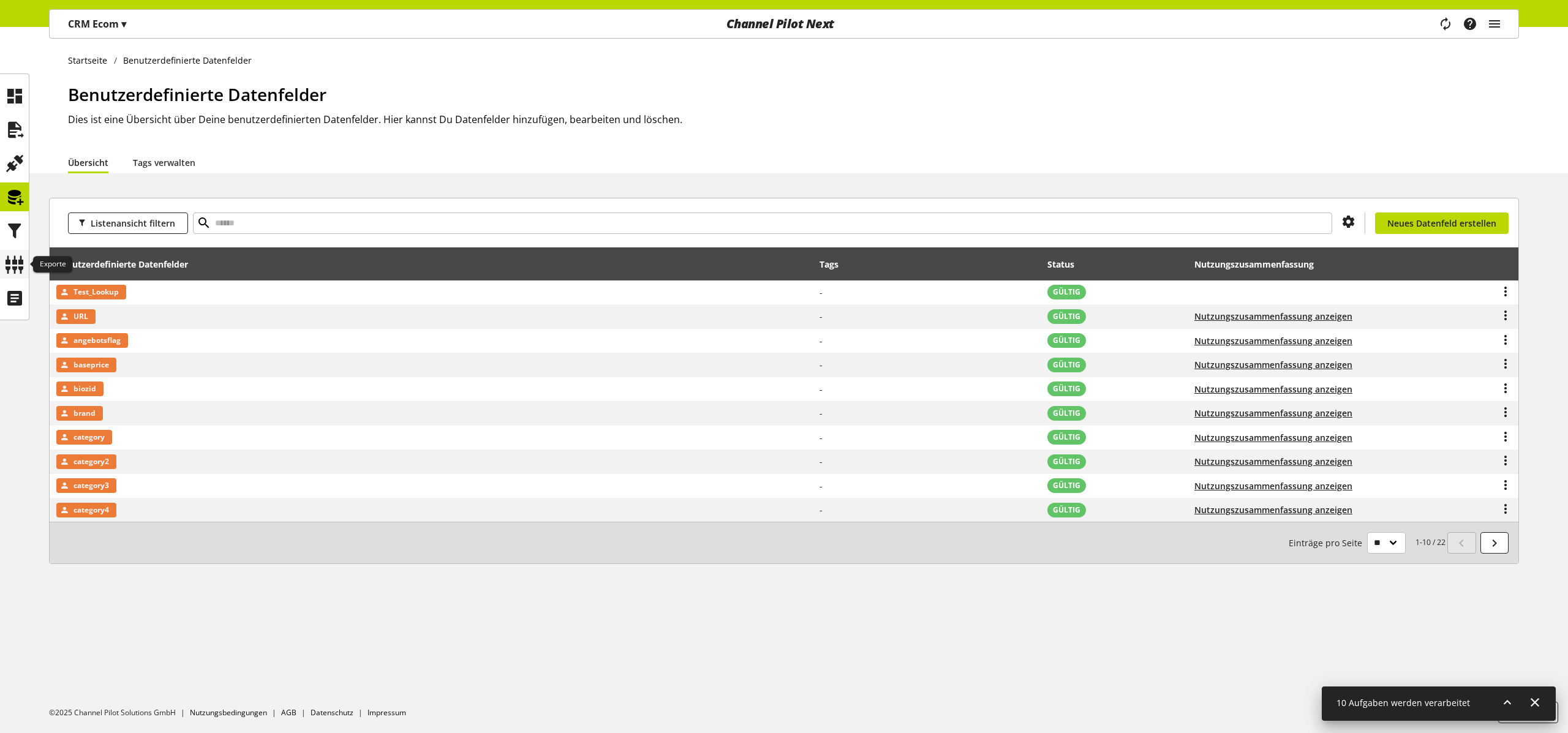
click at [10, 270] on icon at bounding box center [14, 265] width 19 height 25
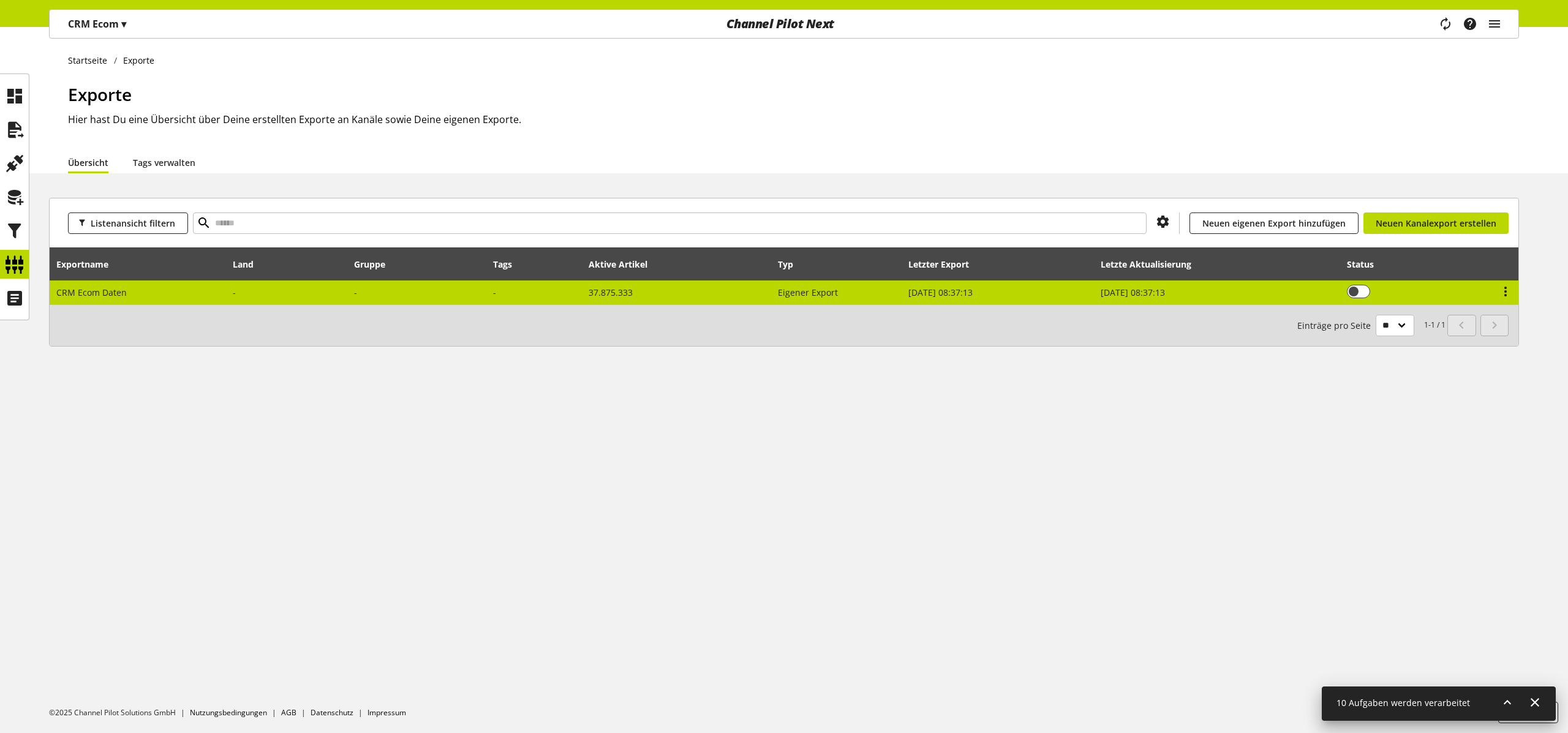
click at [115, 295] on span "CRM Ecom Daten" at bounding box center [92, 293] width 71 height 12
select select "********"
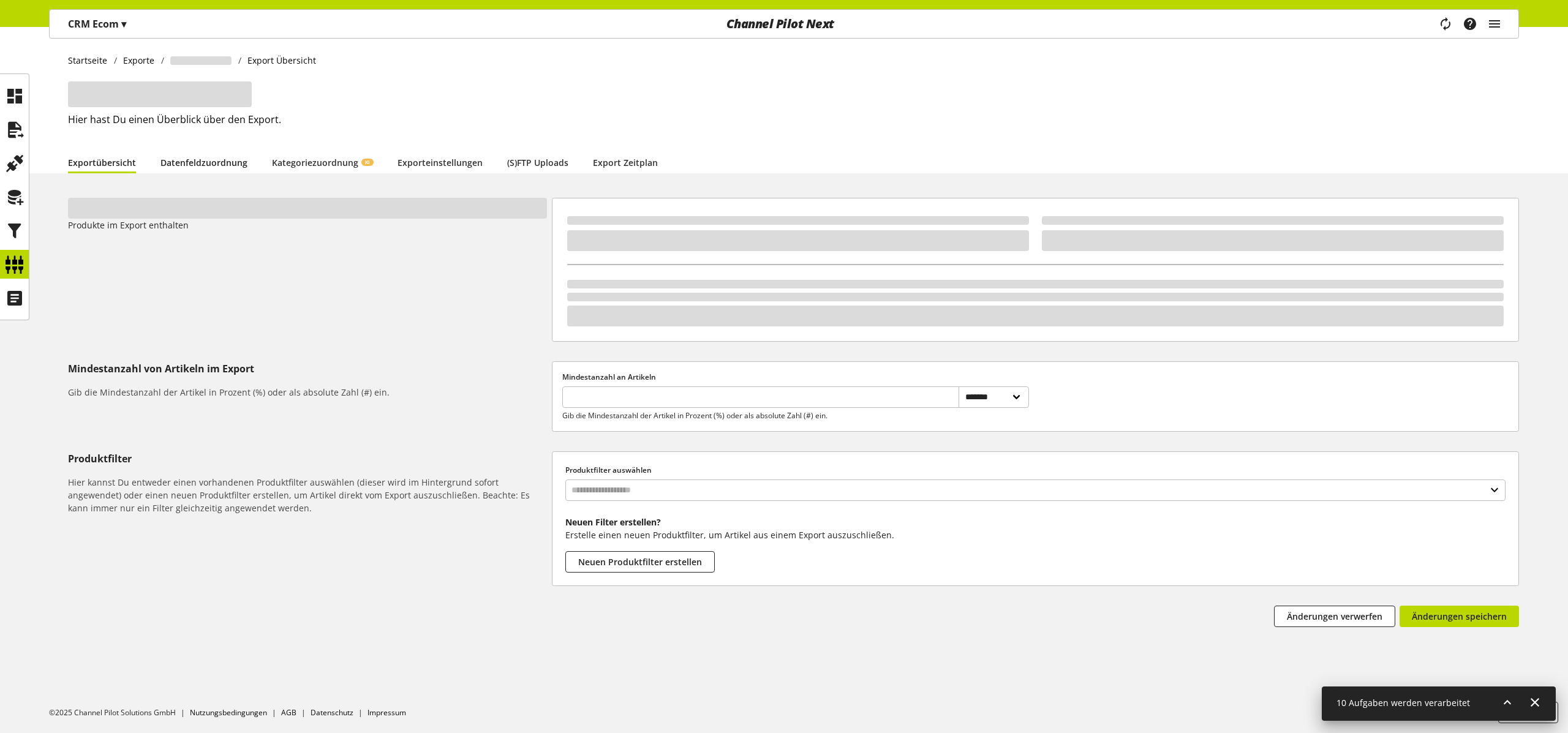
click at [210, 166] on link "Datenfeldzuordnung" at bounding box center [204, 163] width 87 height 13
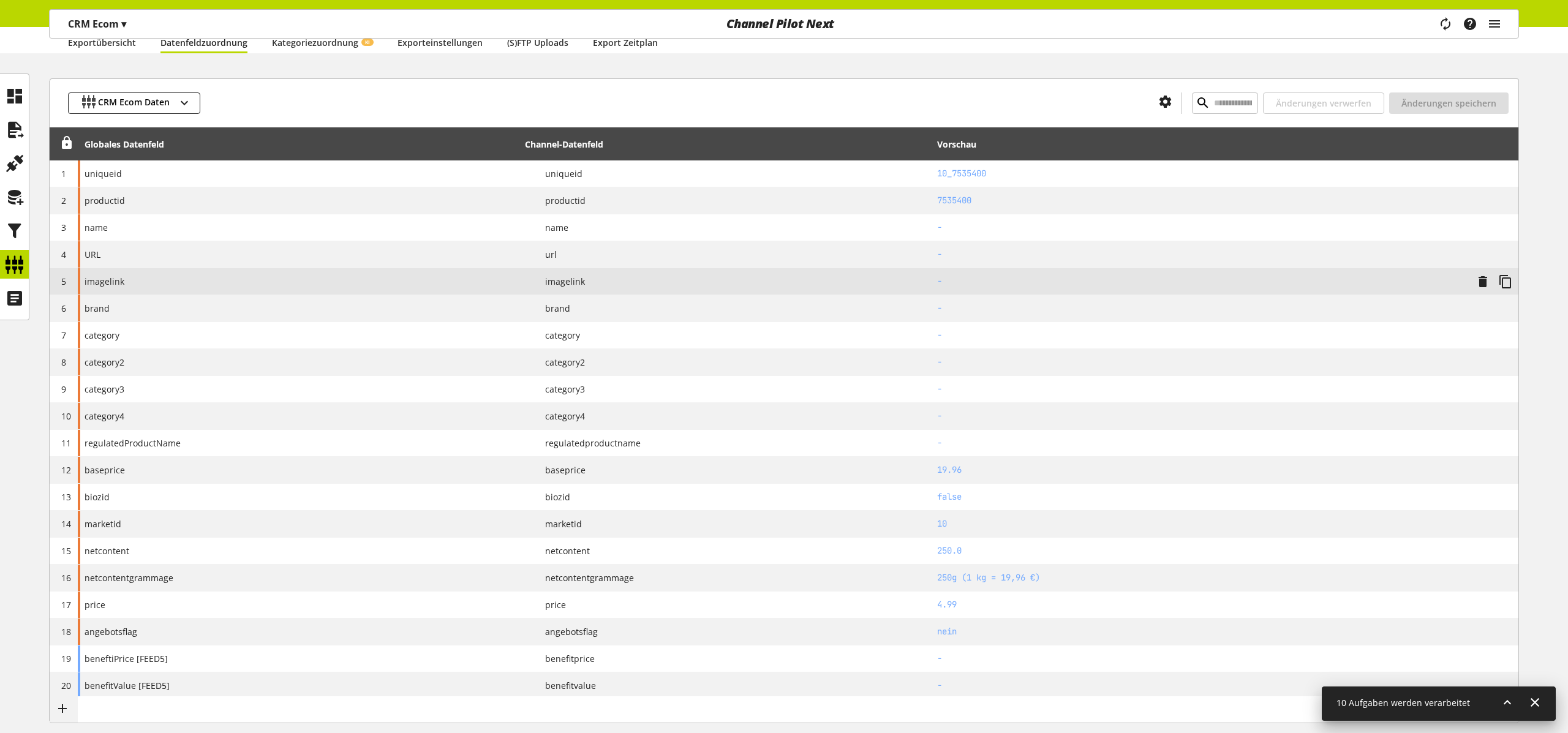
scroll to position [136, 0]
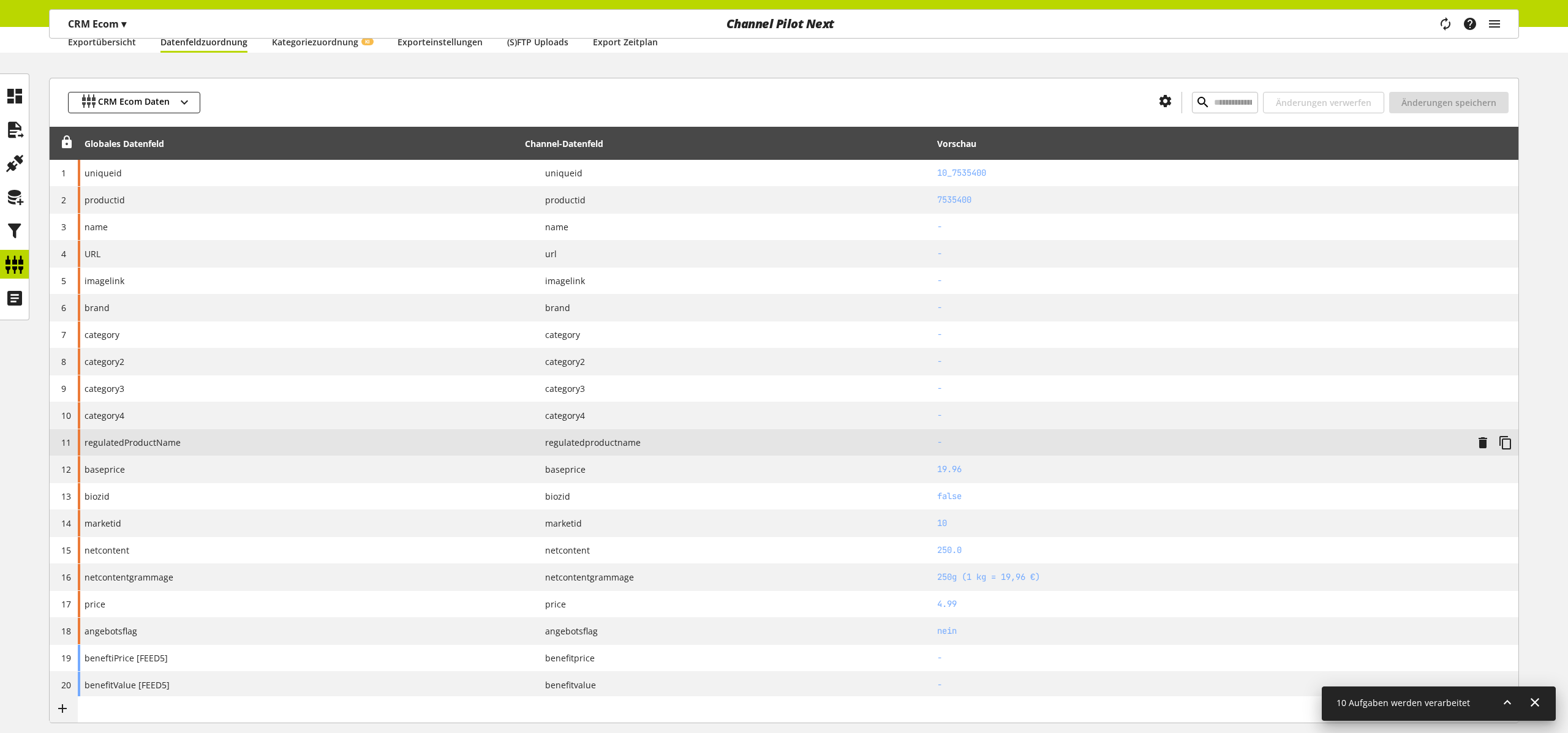
click at [152, 448] on span "regulatedProductName" at bounding box center [132, 443] width 96 height 13
click at [24, 207] on div at bounding box center [14, 197] width 29 height 29
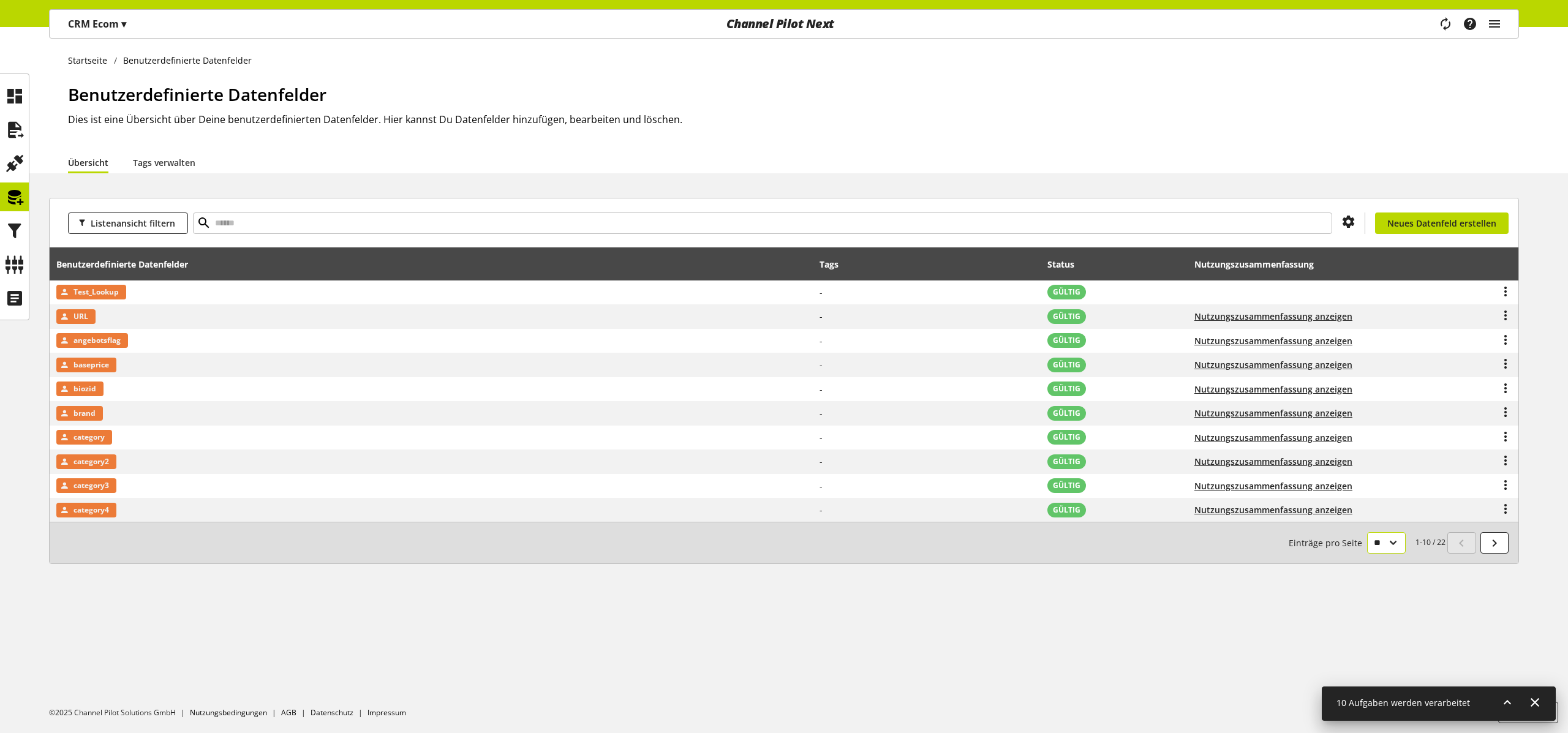
click at [1389, 546] on select "** ** ** ***" at bounding box center [1386, 543] width 39 height 22
select select "**"
click at [1367, 554] on select "** ** ** ***" at bounding box center [1386, 543] width 39 height 22
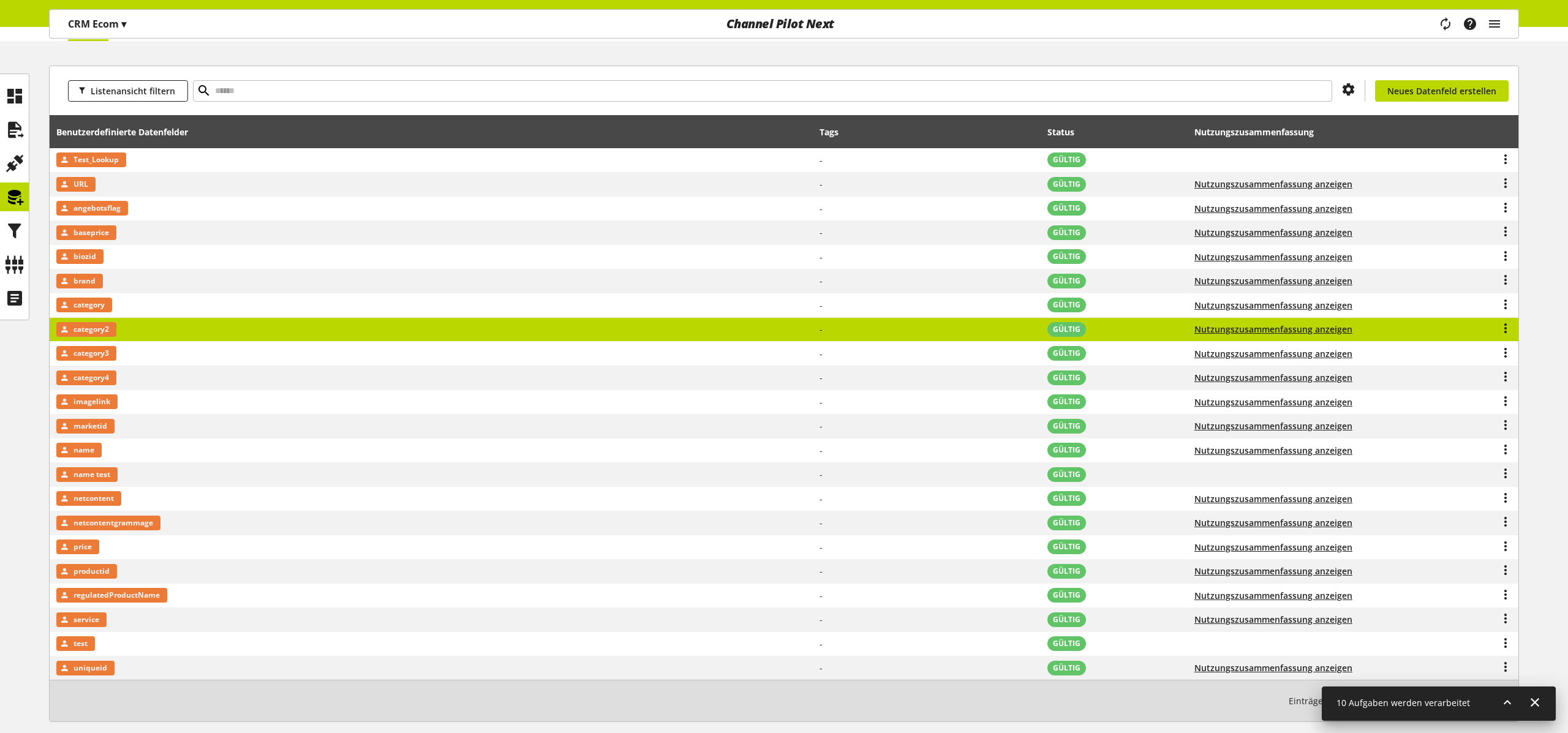
scroll to position [192, 0]
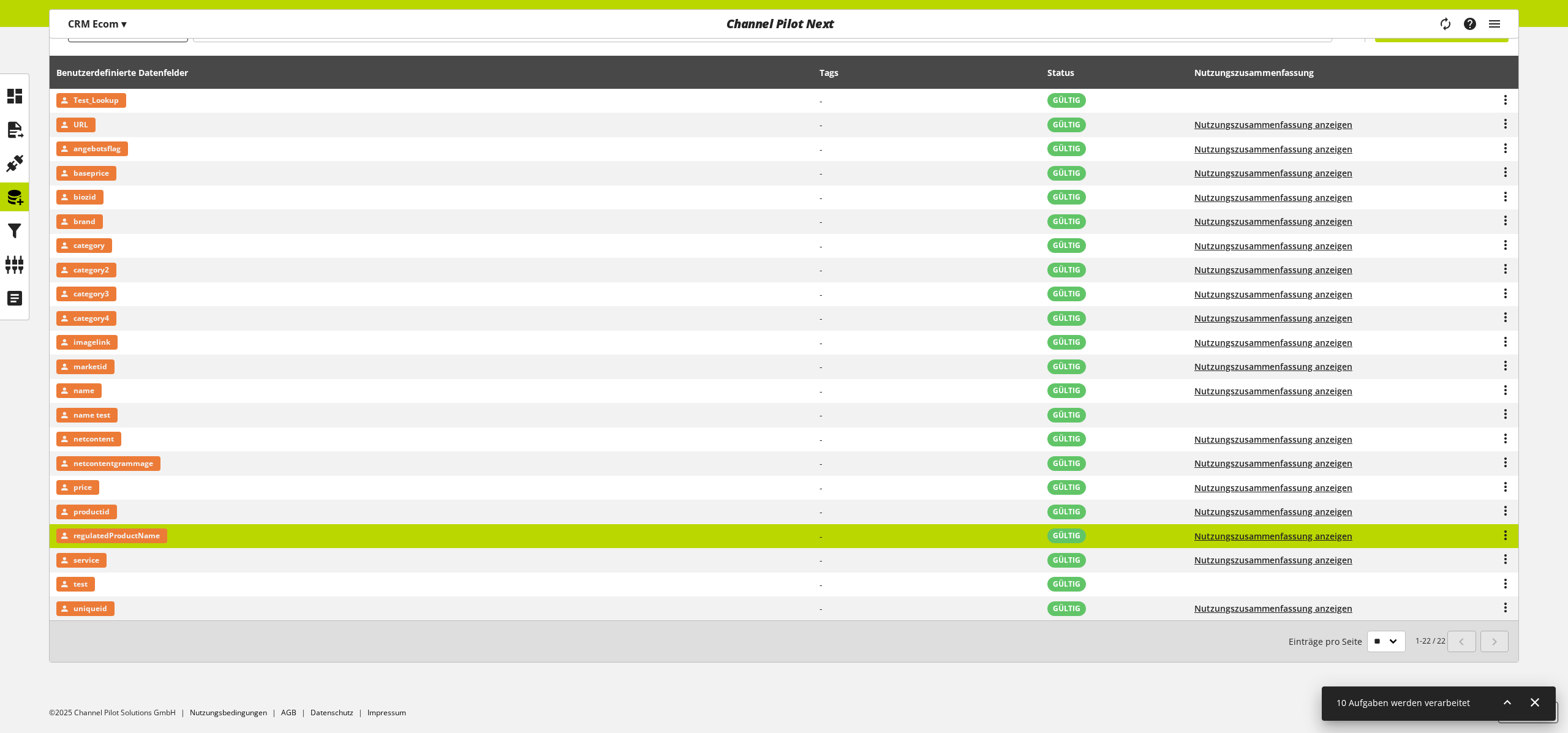
click at [119, 532] on span "regulatedProductName" at bounding box center [117, 536] width 86 height 14
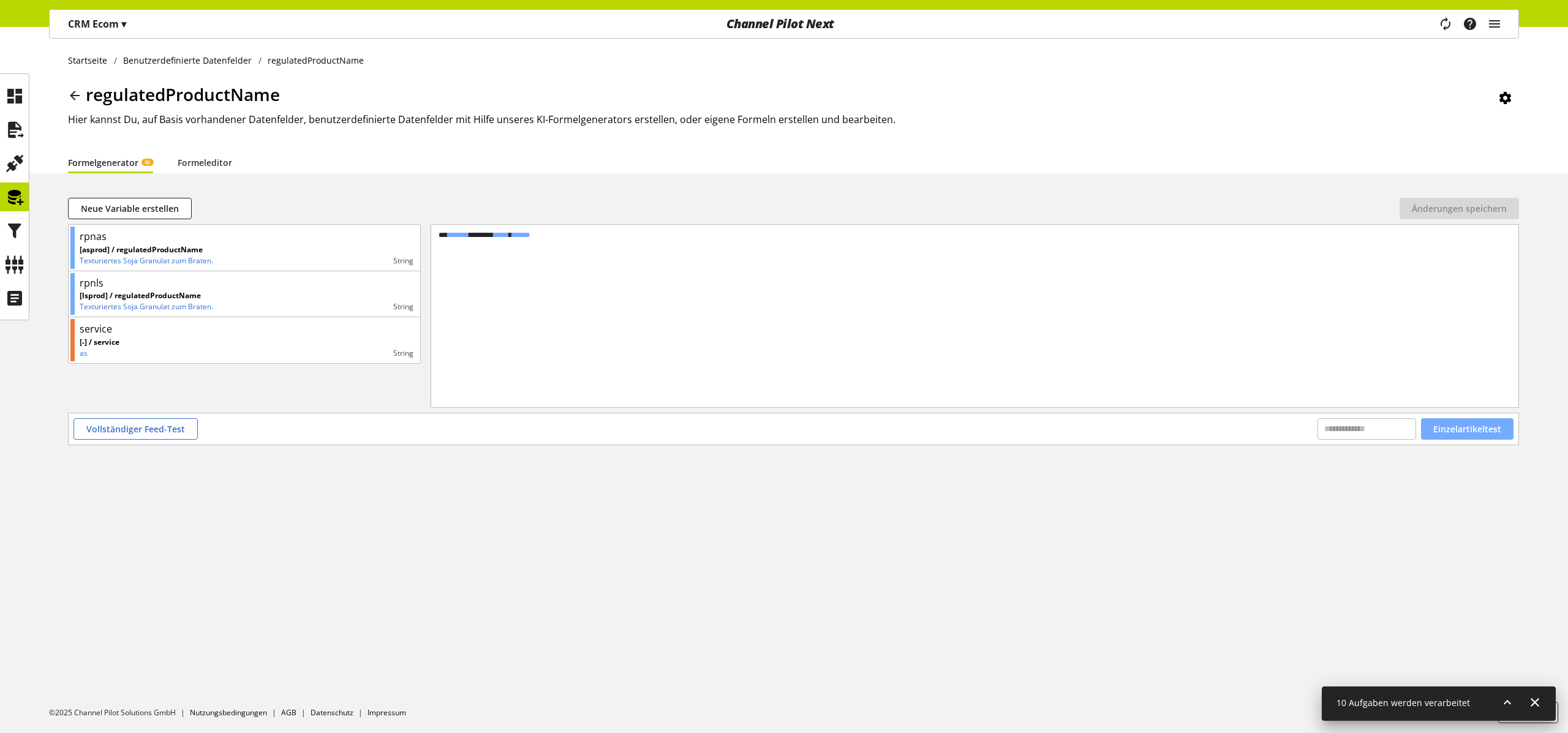
click at [1464, 427] on span "Einzelartikeltest" at bounding box center [1467, 430] width 68 height 13
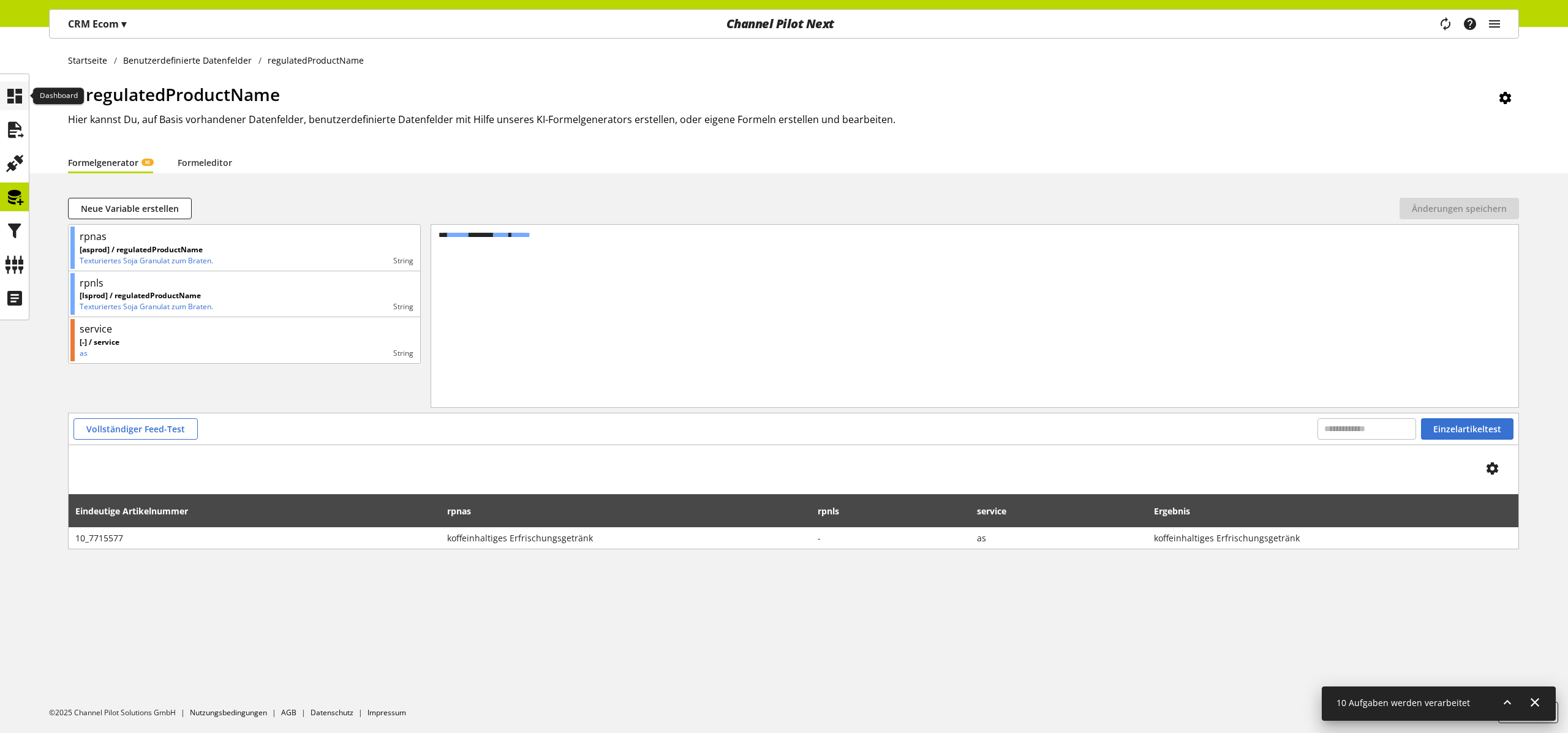
click at [10, 98] on icon at bounding box center [14, 96] width 19 height 25
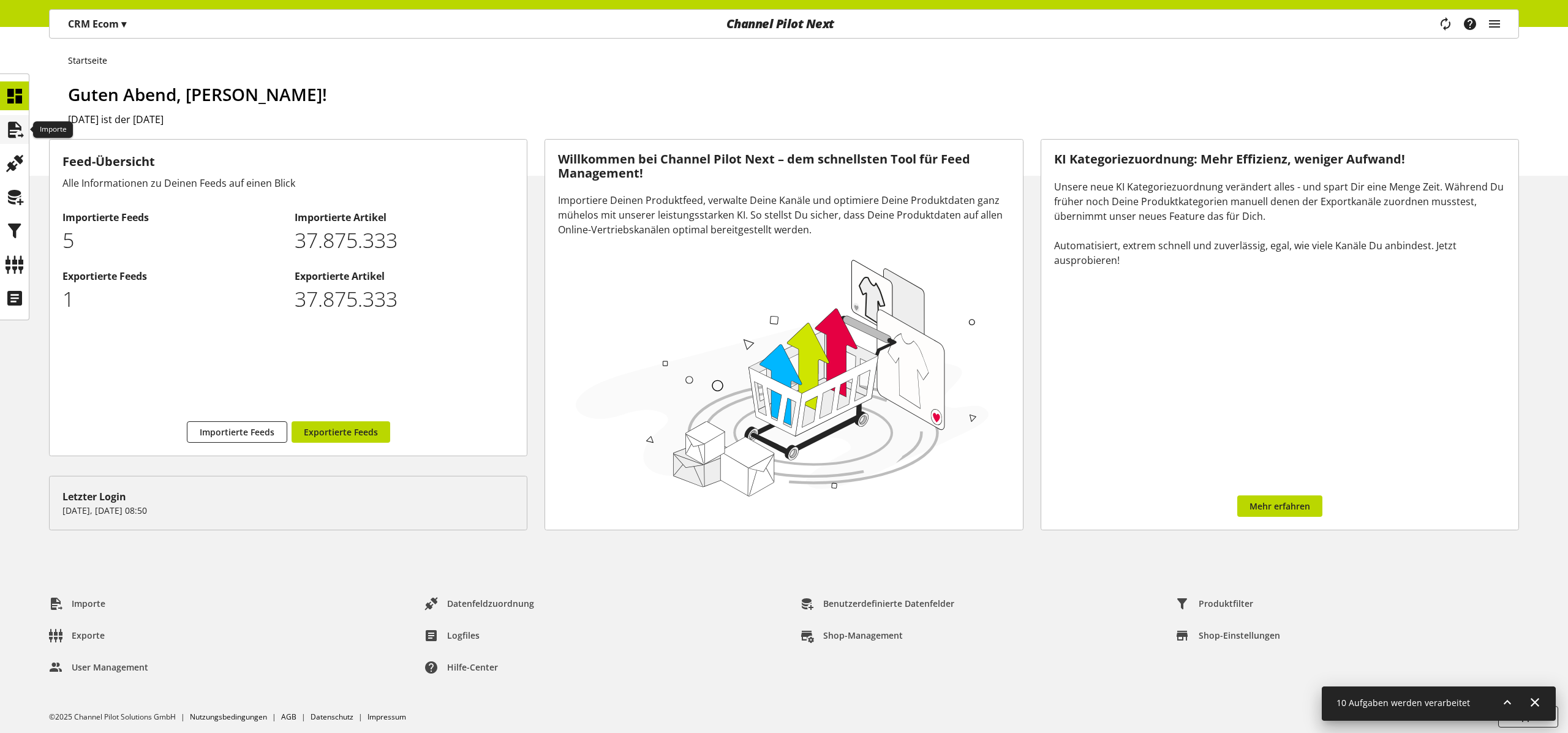
click at [22, 133] on icon at bounding box center [14, 130] width 19 height 25
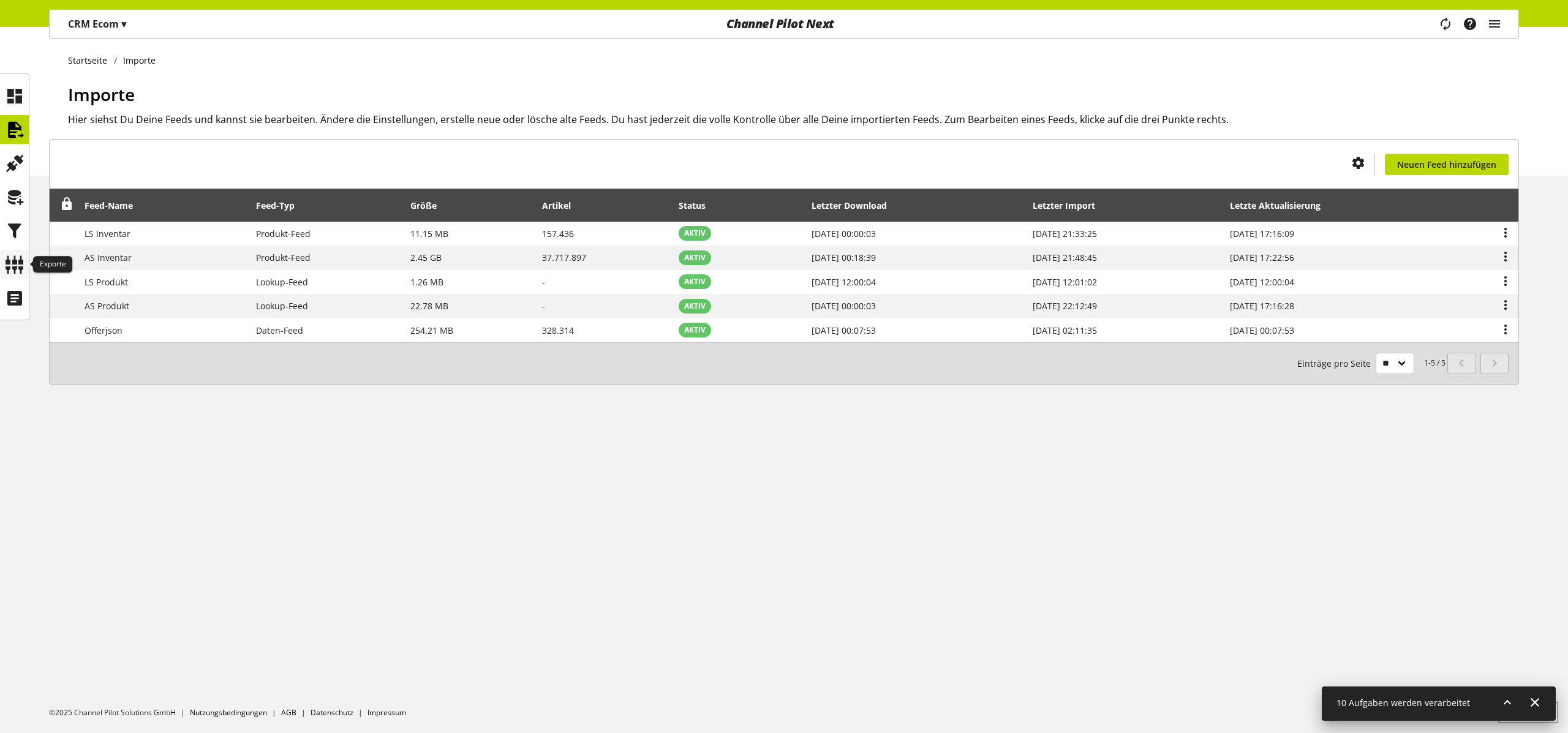
click at [18, 256] on icon at bounding box center [14, 265] width 19 height 25
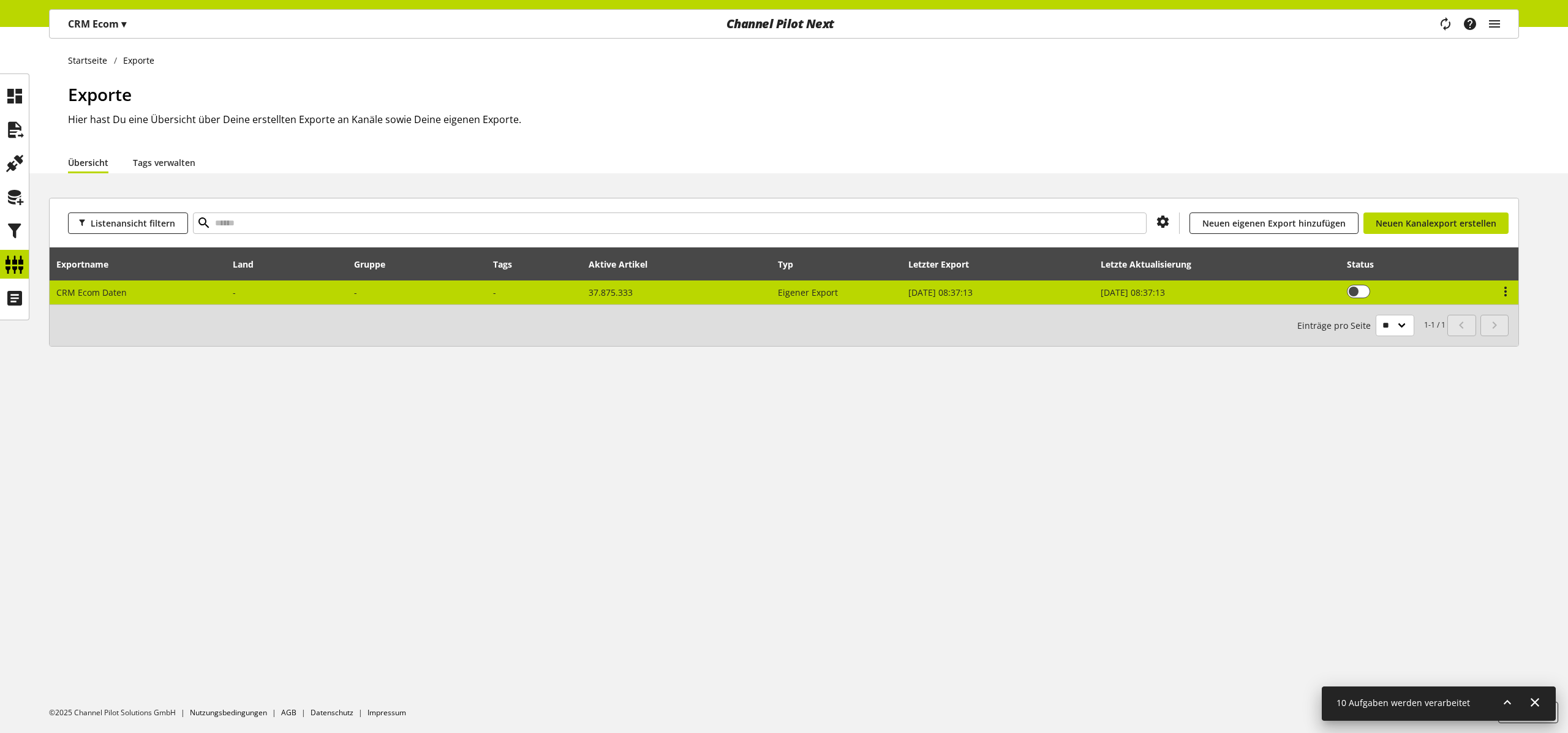
click at [793, 297] on span "Eigener Export" at bounding box center [808, 293] width 60 height 12
select select "********"
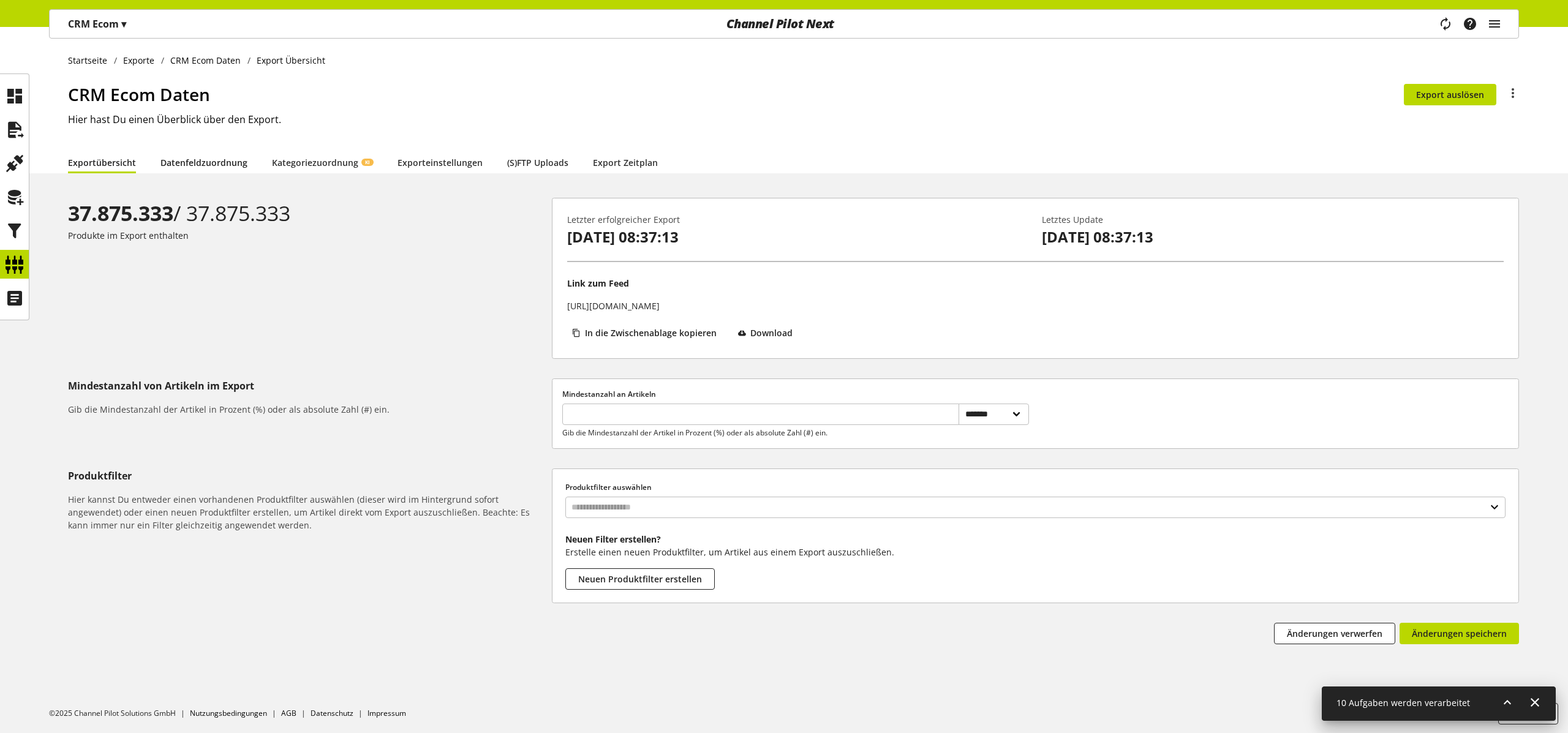
click at [217, 166] on link "Datenfeldzuordnung" at bounding box center [204, 163] width 87 height 13
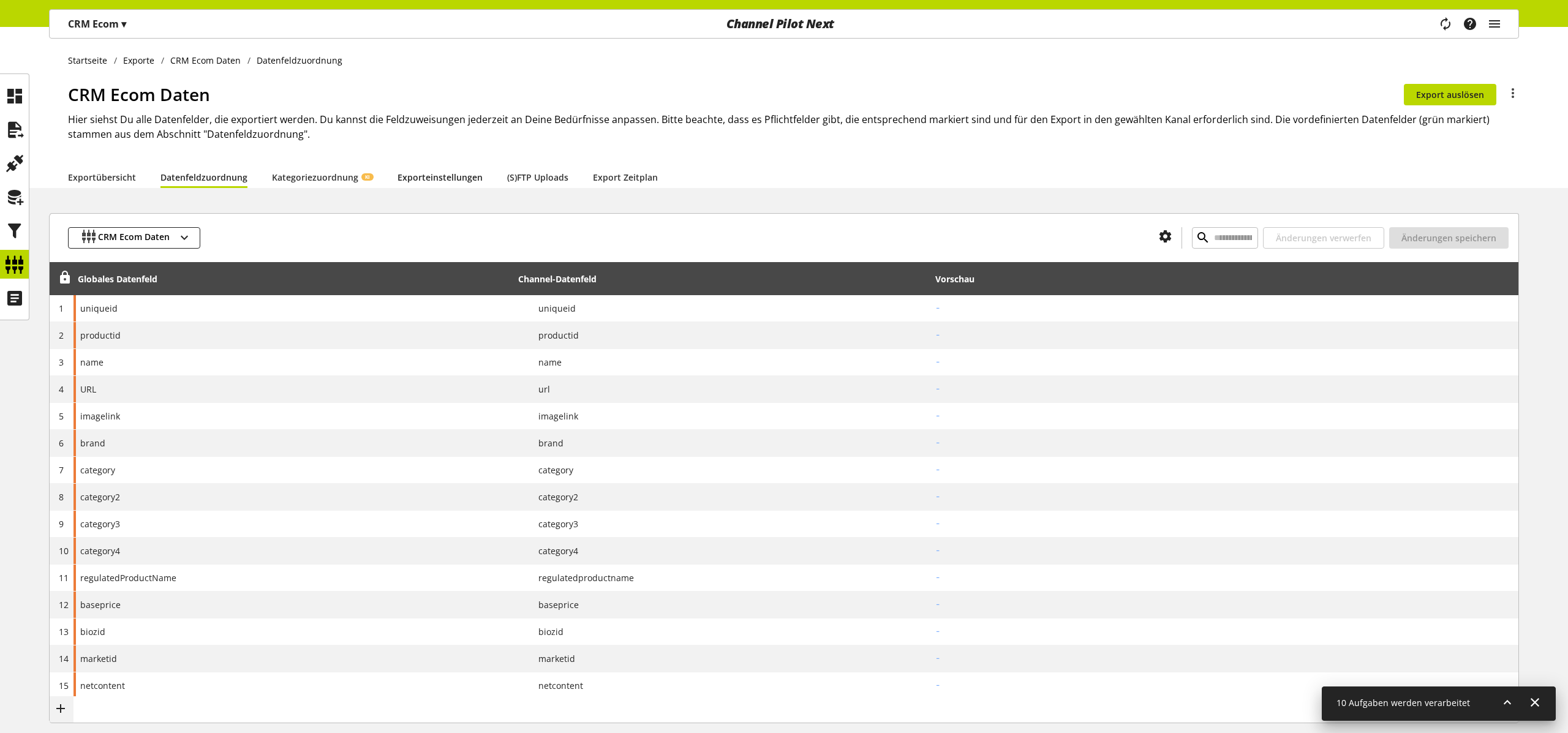
click at [419, 177] on link "Exporteinstellungen" at bounding box center [440, 177] width 85 height 13
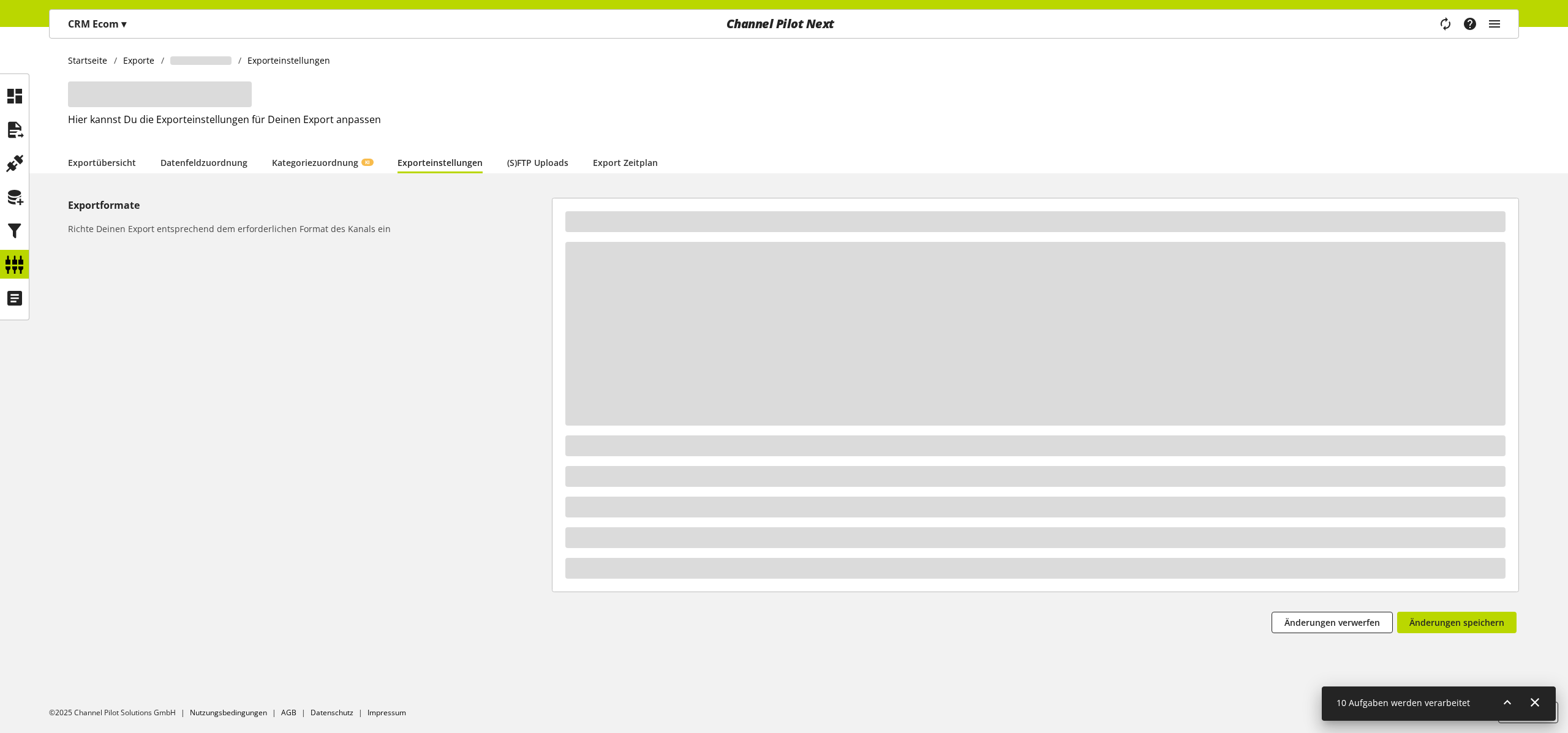
select select "*"
select select "***"
select select "*"
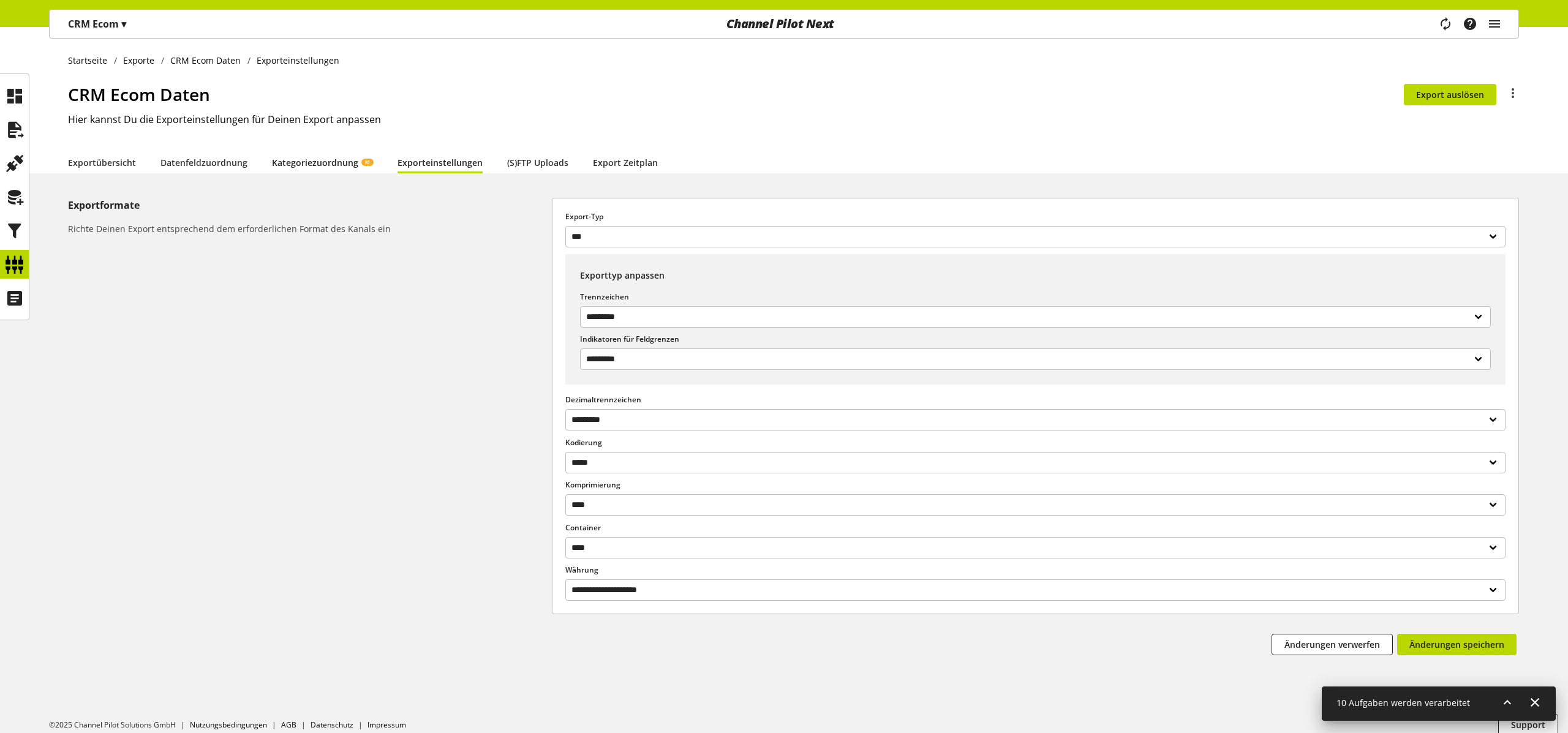
drag, startPoint x: 277, startPoint y: 166, endPoint x: 270, endPoint y: 166, distance: 7.0
click at [277, 166] on link "Kategoriezuordnung KI" at bounding box center [322, 163] width 101 height 13
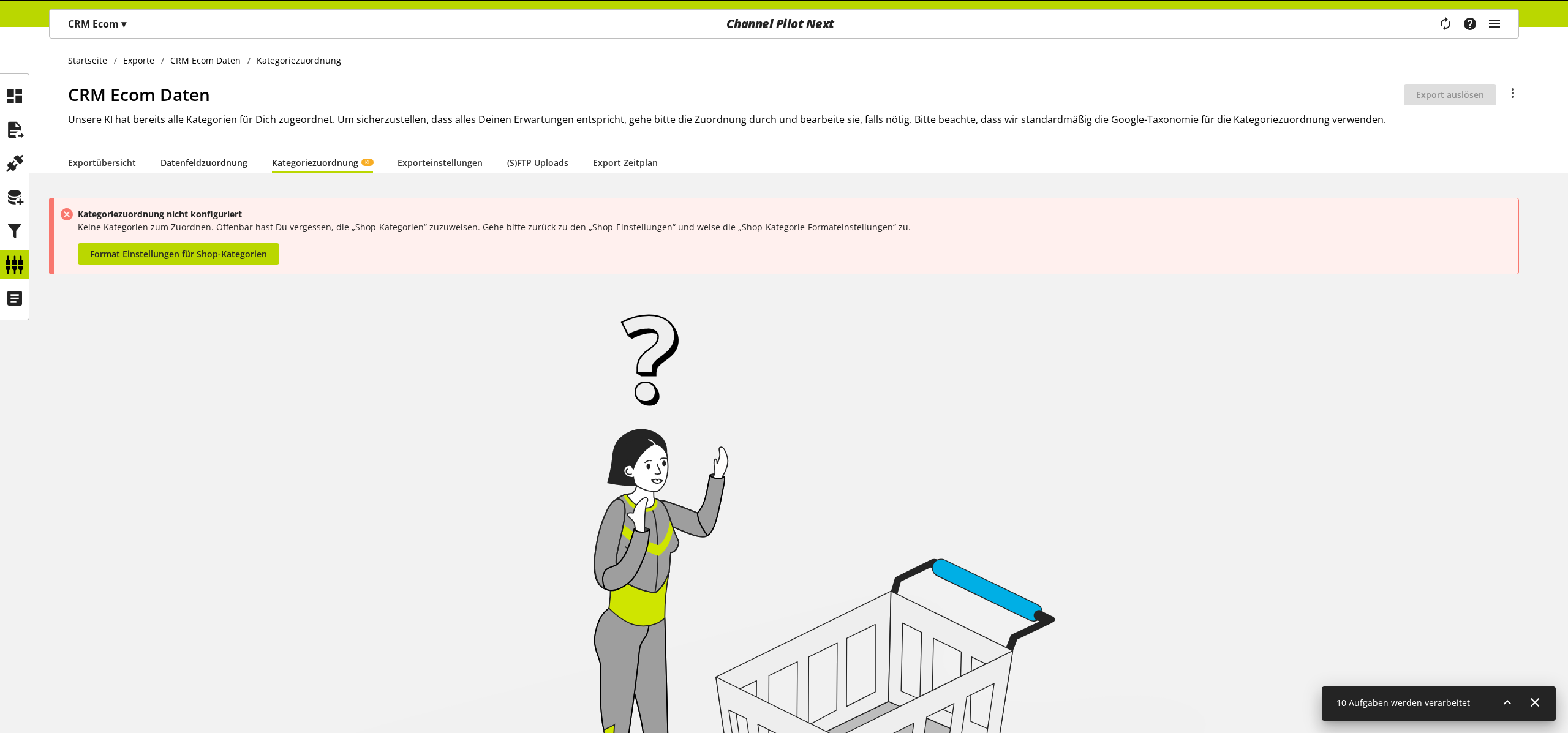
click at [165, 160] on link "Datenfeldzuordnung" at bounding box center [204, 163] width 87 height 13
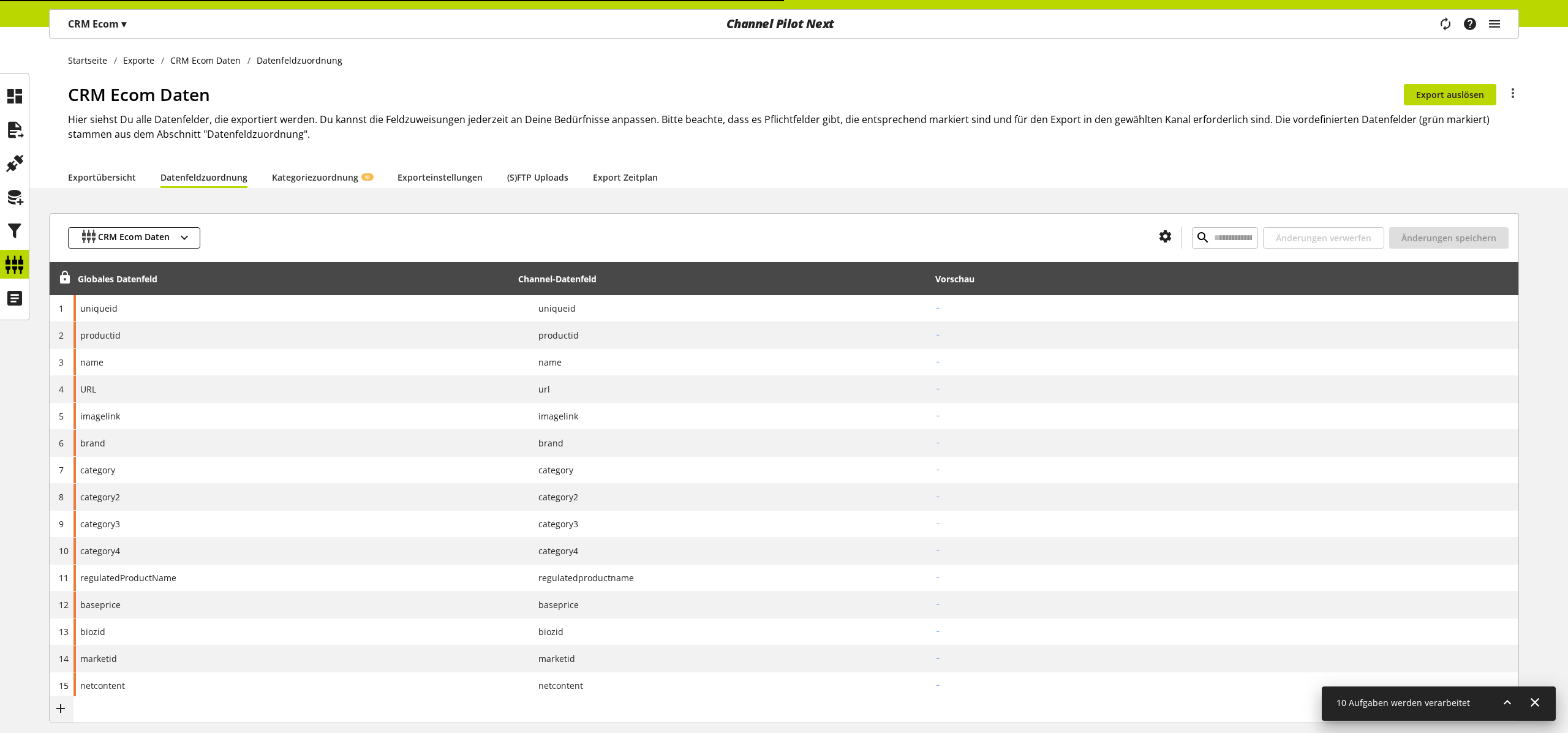
click at [102, 161] on div "CRM Ecom Daten Du bist nicht berechtigt, den Export zu bearbeiten. Export auslö…" at bounding box center [793, 123] width 1451 height 84
click at [96, 174] on link "Exportübersicht" at bounding box center [102, 177] width 68 height 13
select select "********"
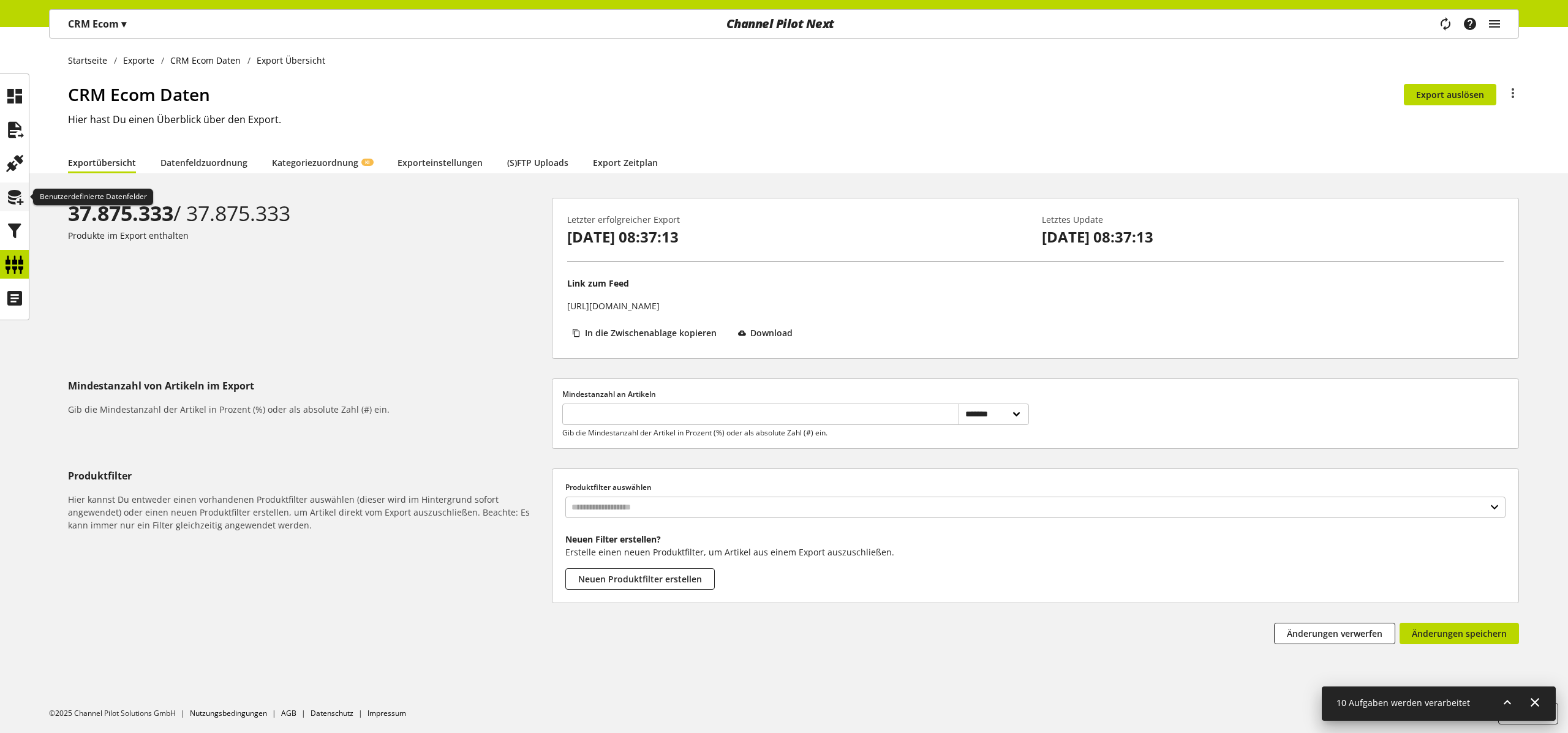
click at [11, 205] on icon at bounding box center [14, 197] width 19 height 25
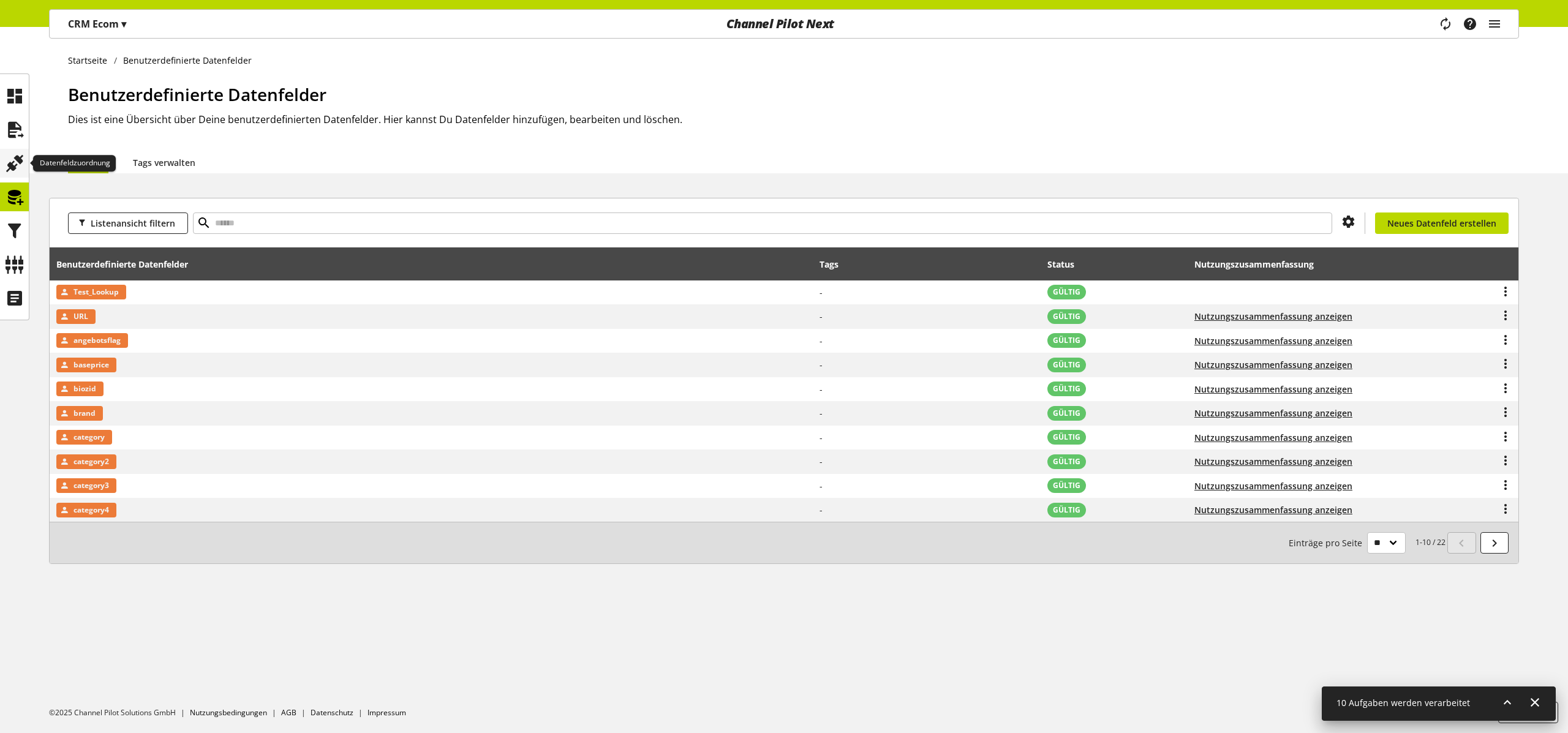
click at [16, 161] on icon at bounding box center [14, 164] width 19 height 25
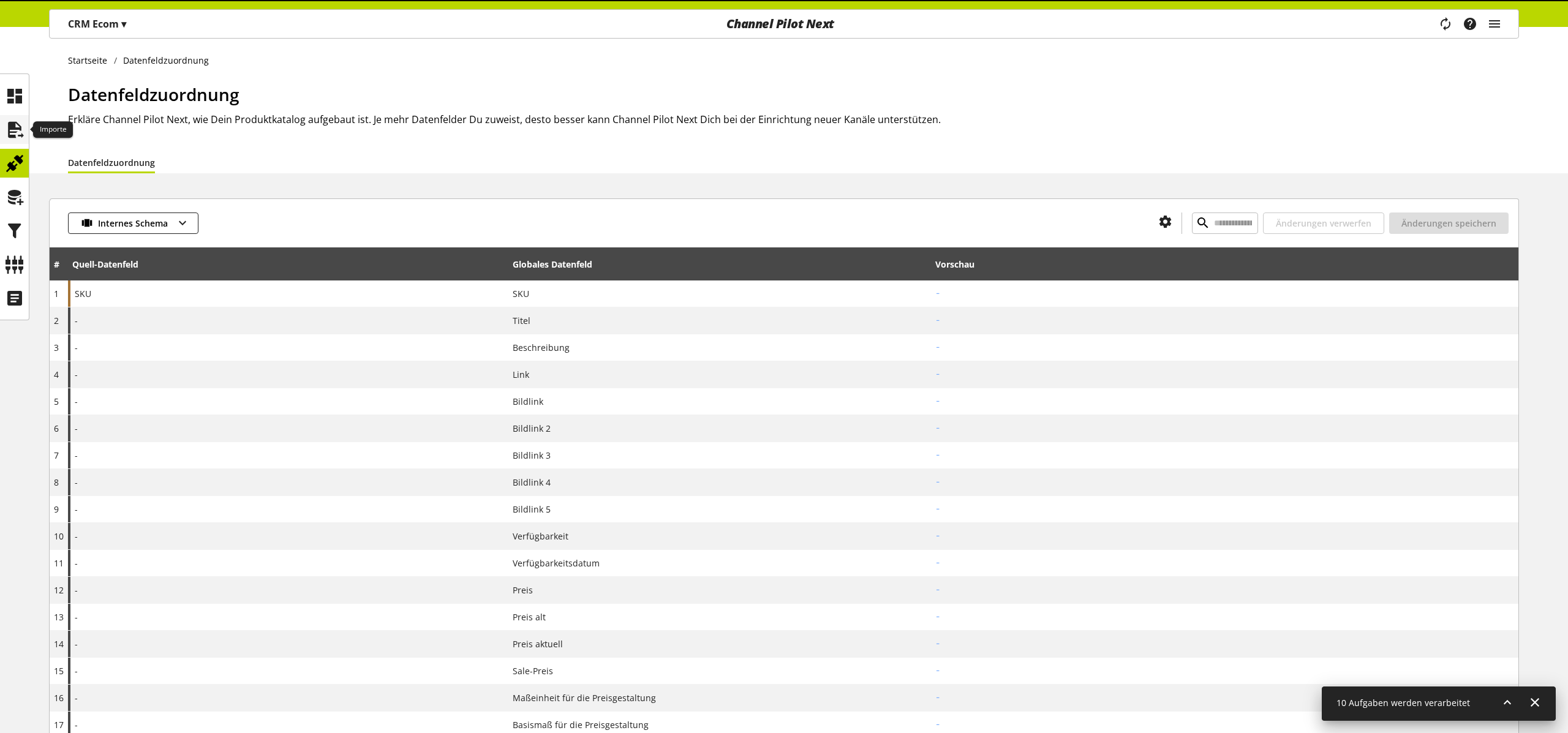
click at [18, 141] on icon at bounding box center [14, 130] width 19 height 25
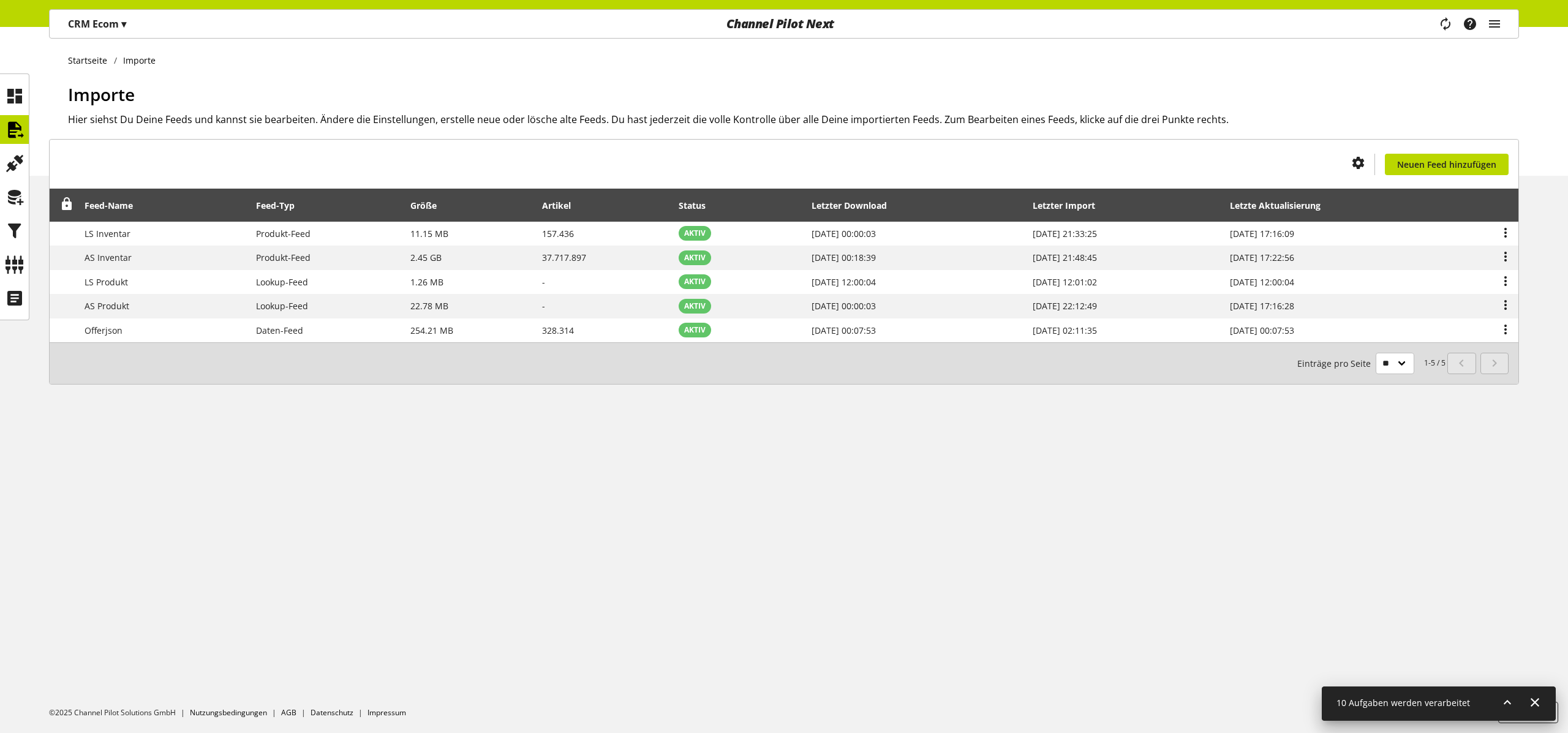
click at [1548, 213] on div "Du bist nicht berechtigt, einen Import-Feed zu erstellen. Neuen Feed hinzufügen…" at bounding box center [784, 277] width 1568 height 275
